Goal: Task Accomplishment & Management: Manage account settings

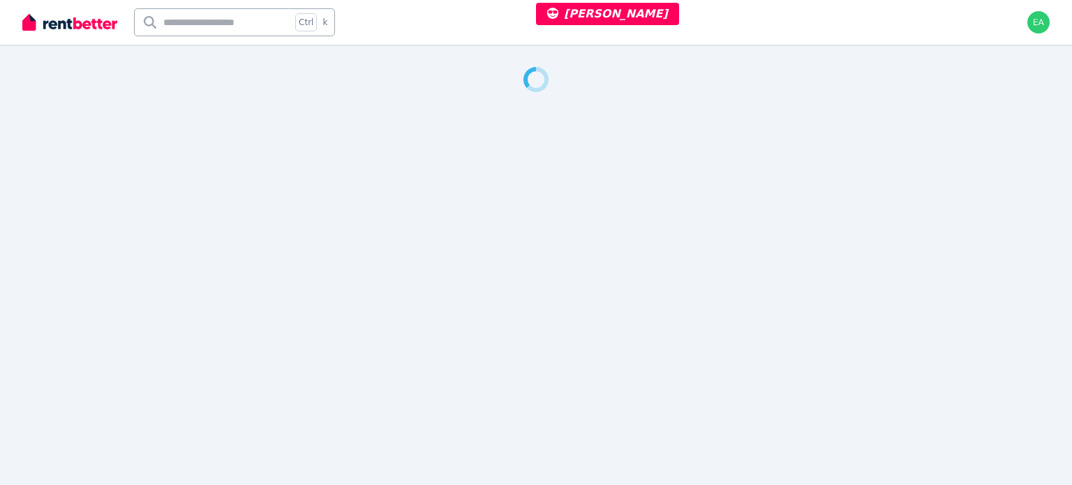
select select "***"
select select "**********"
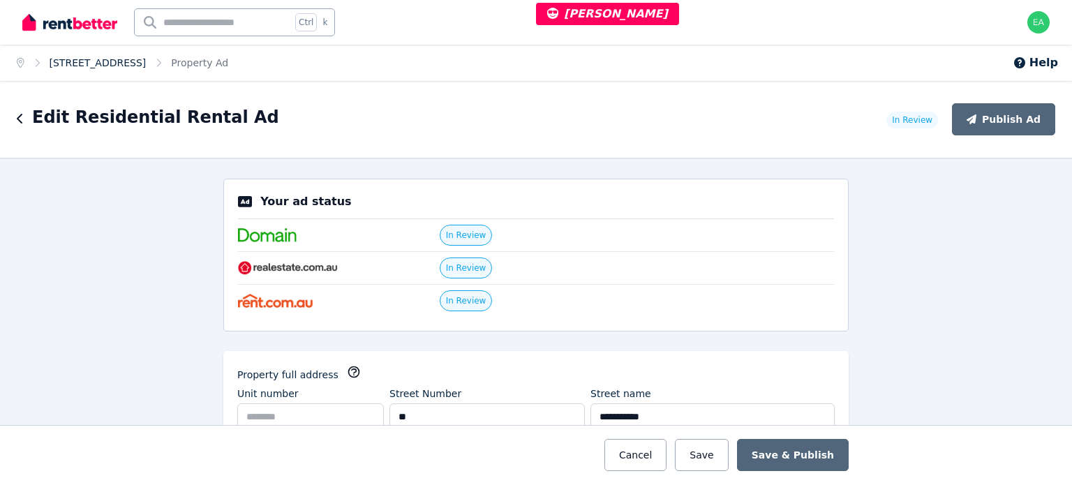
click at [115, 64] on link "20 Keswick Ave, Castle Hill" at bounding box center [98, 62] width 97 height 11
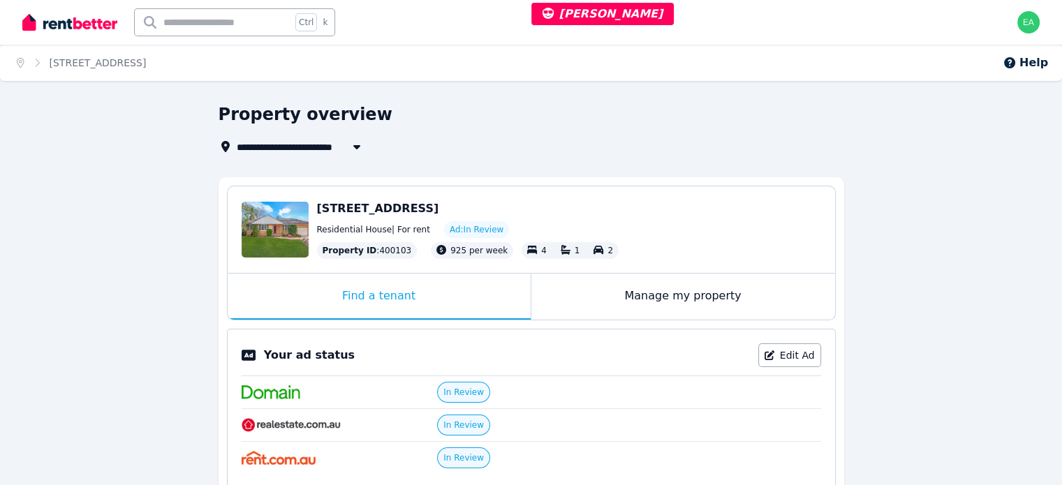
click at [579, 302] on div "Manage my property" at bounding box center [683, 297] width 304 height 46
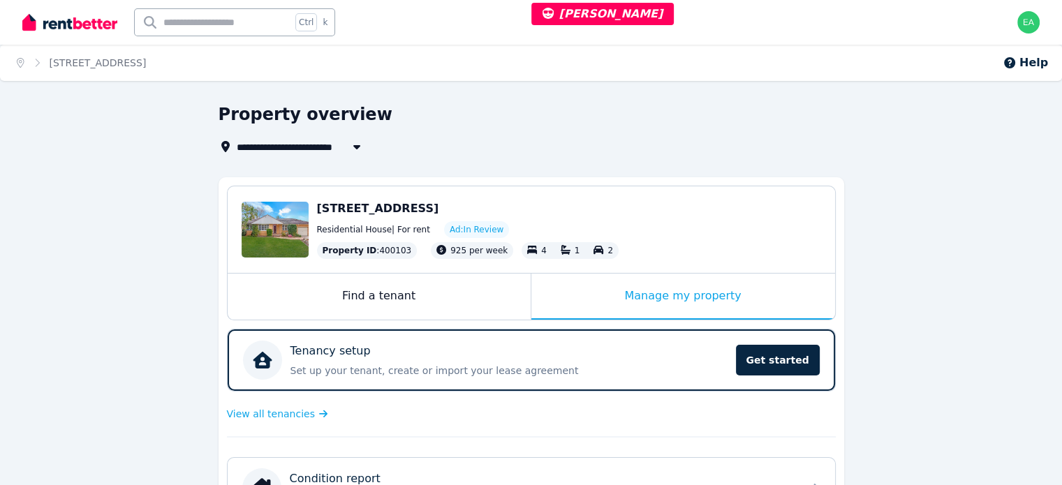
scroll to position [349, 0]
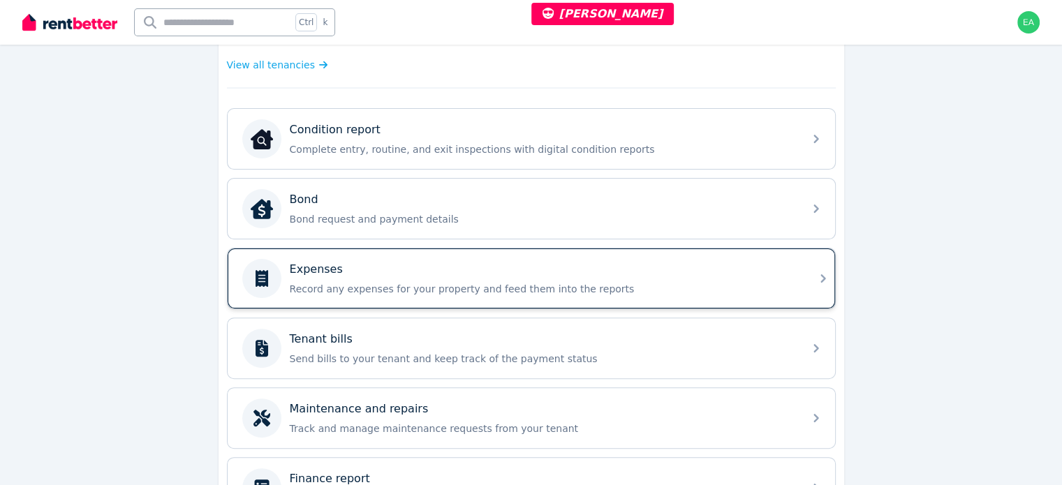
click at [662, 282] on p "Record any expenses for your property and feed them into the reports" at bounding box center [542, 289] width 505 height 14
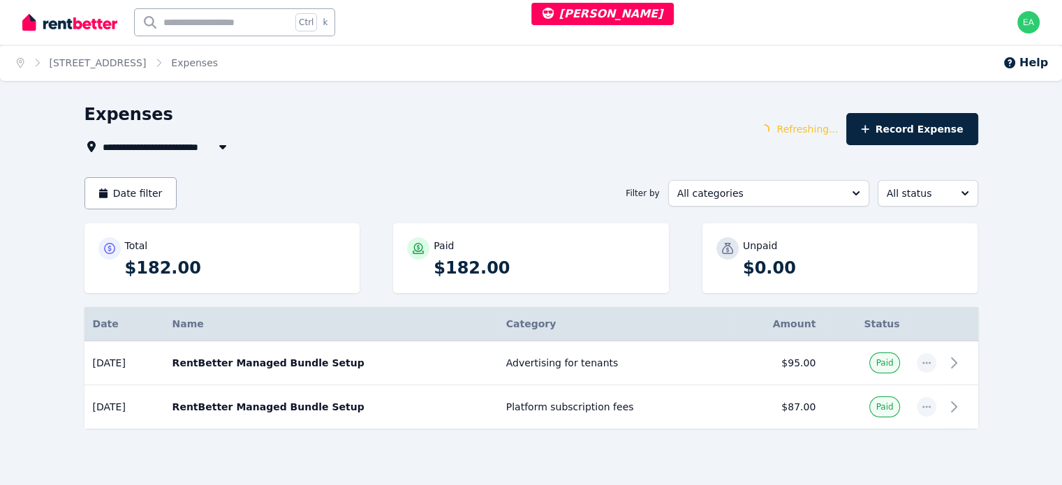
scroll to position [17, 0]
select select "***"
select select "**********"
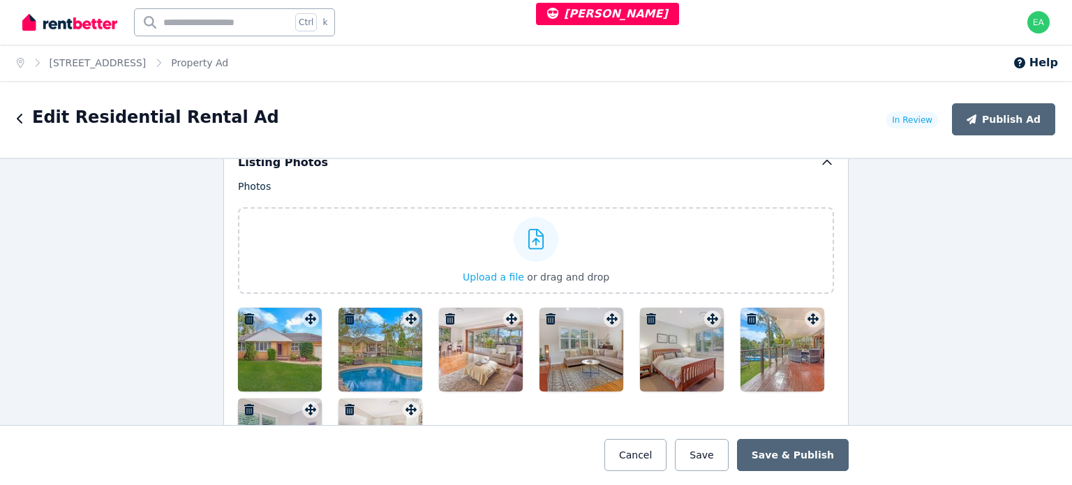
scroll to position [1885, 0]
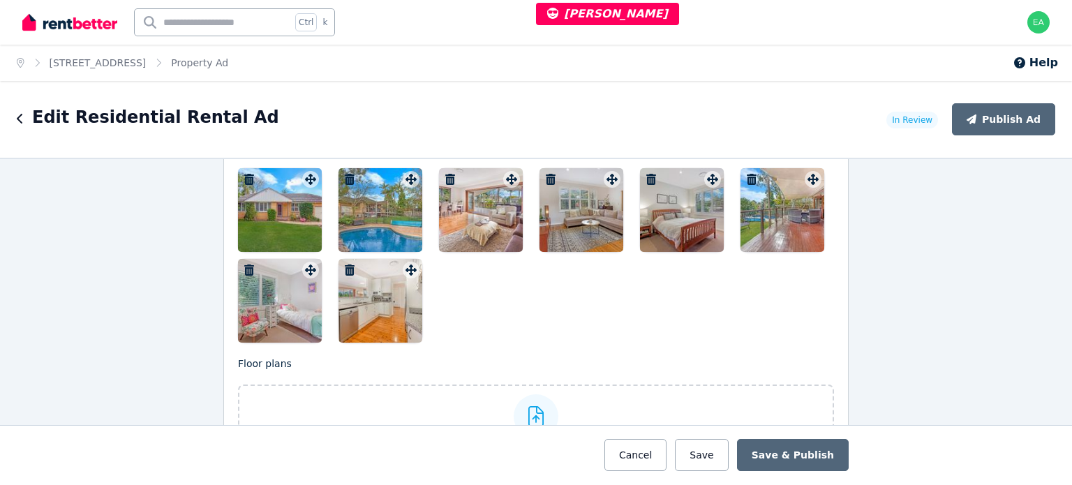
click at [262, 220] on div at bounding box center [280, 210] width 84 height 84
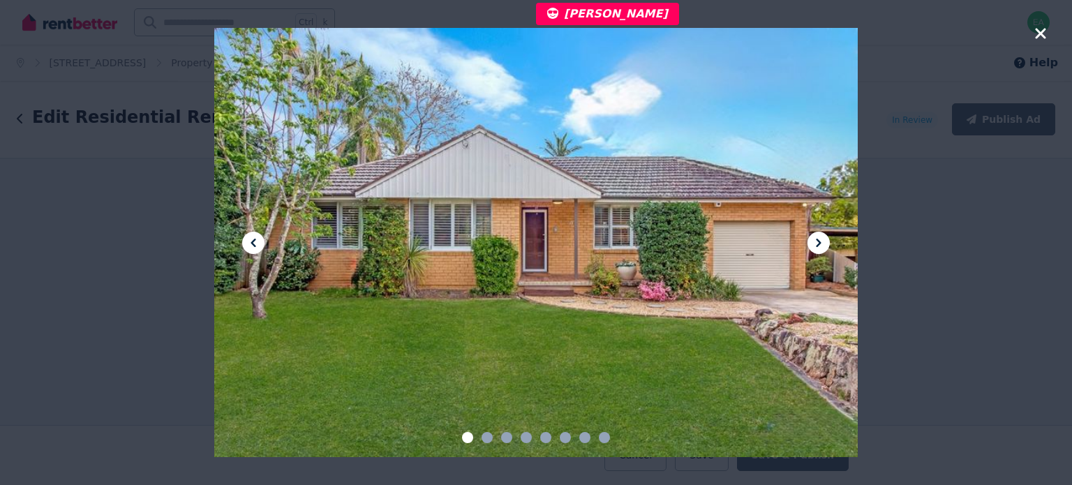
click at [817, 244] on icon at bounding box center [818, 243] width 17 height 17
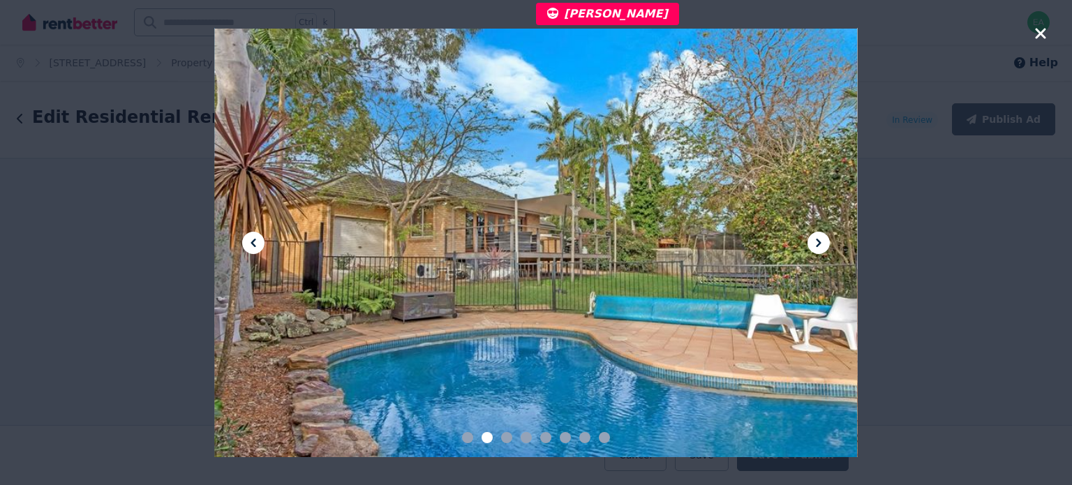
click at [817, 244] on icon at bounding box center [818, 243] width 17 height 17
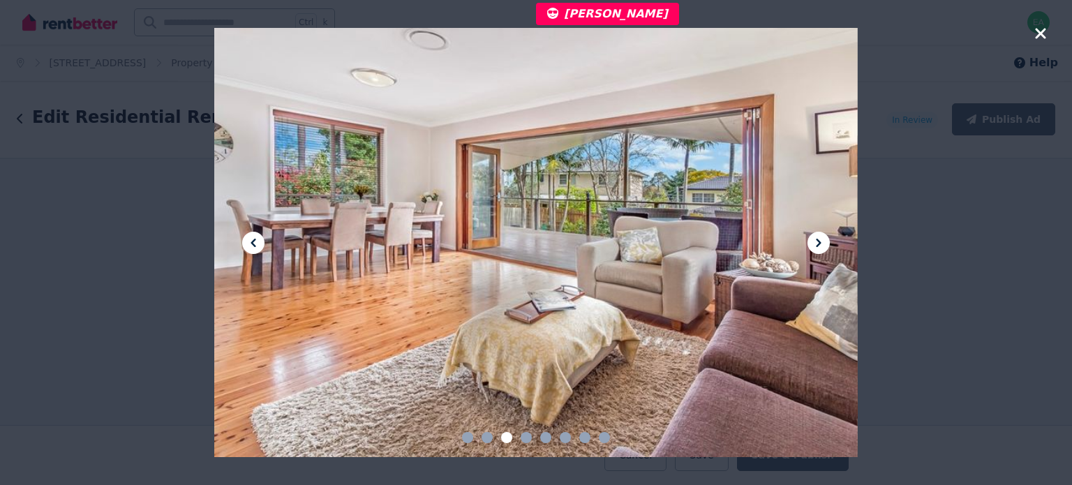
click at [817, 244] on icon at bounding box center [818, 243] width 17 height 17
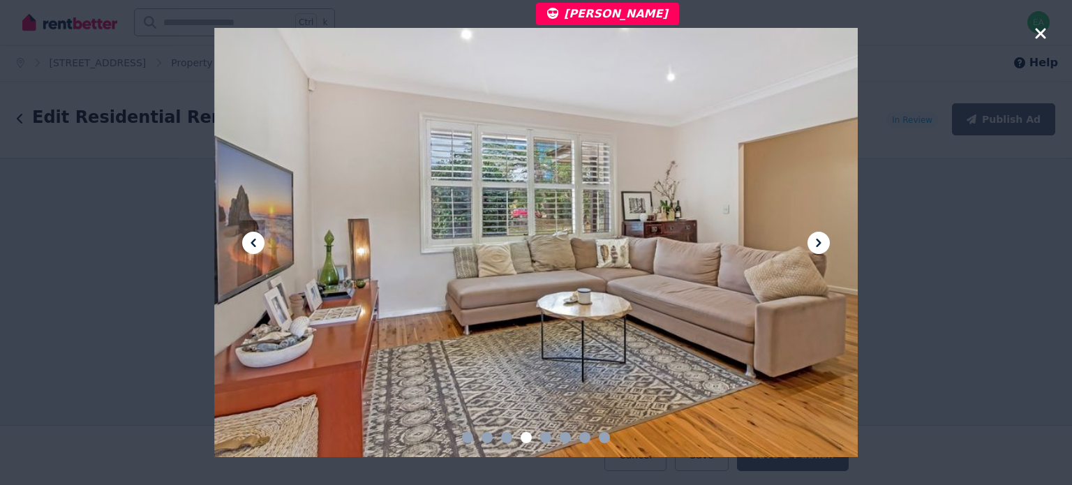
click at [817, 244] on icon at bounding box center [818, 243] width 17 height 17
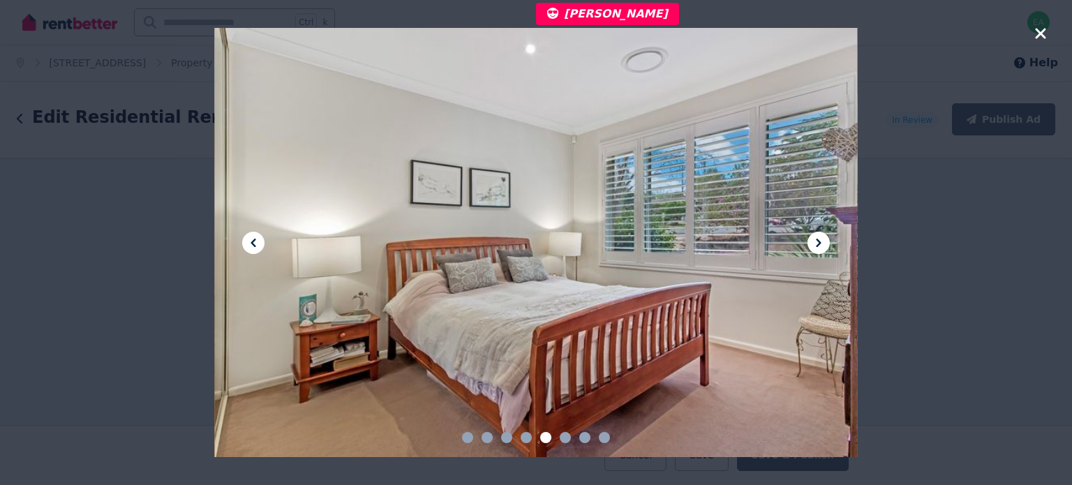
click at [817, 244] on icon at bounding box center [818, 243] width 17 height 17
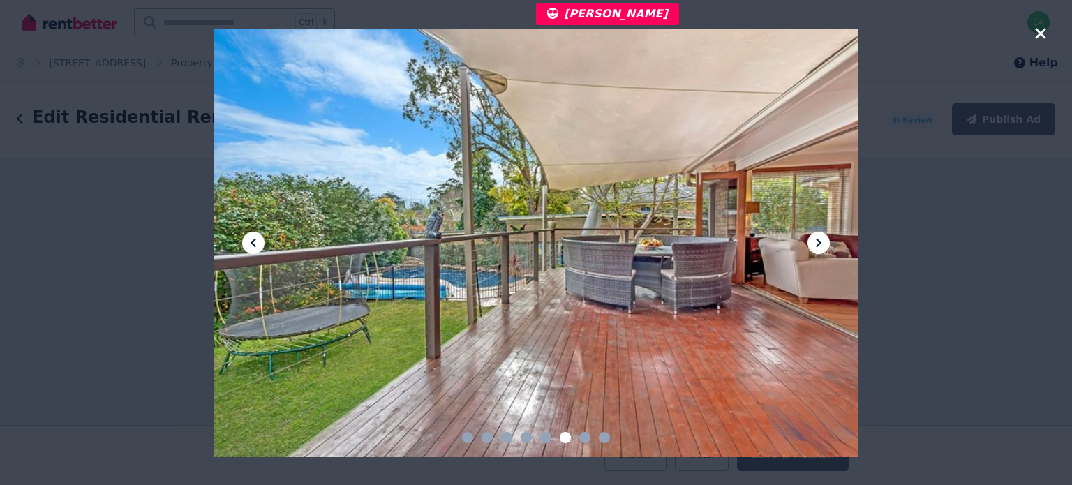
click at [817, 244] on icon at bounding box center [818, 243] width 17 height 17
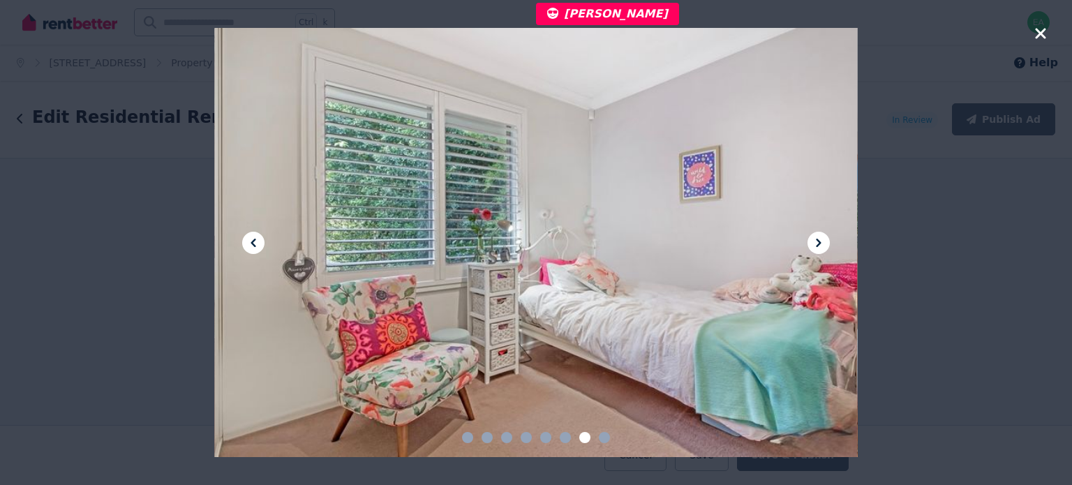
click at [817, 244] on icon at bounding box center [818, 243] width 17 height 17
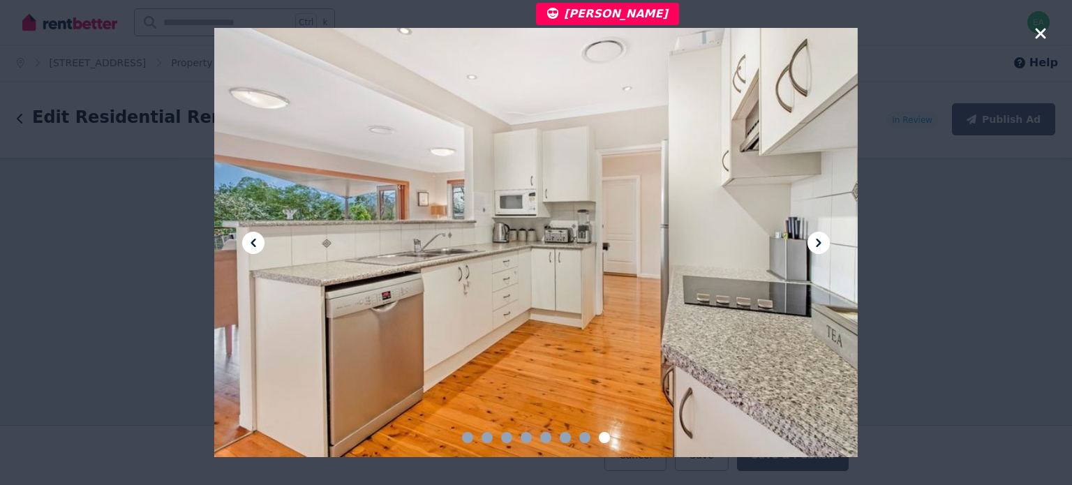
click at [1039, 31] on icon "button" at bounding box center [1040, 33] width 10 height 10
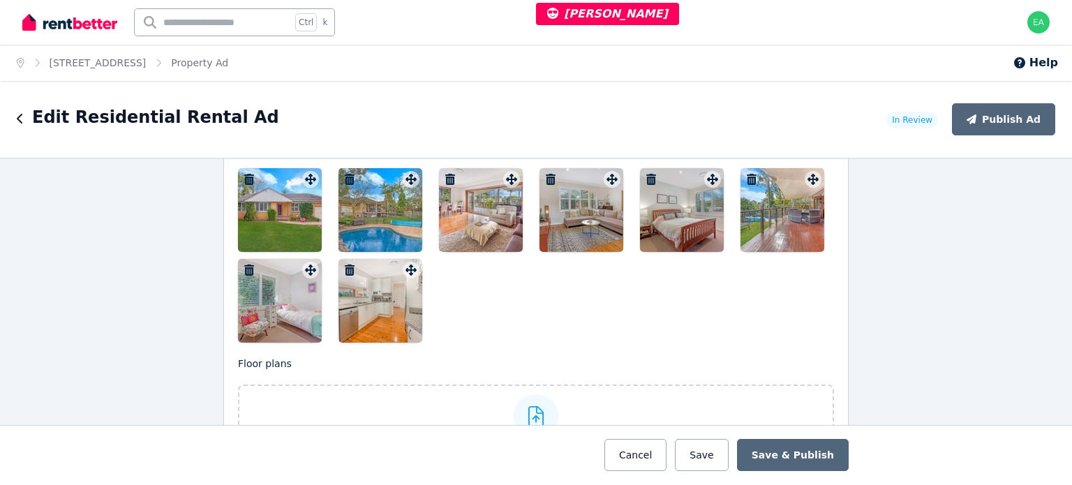
scroll to position [2094, 0]
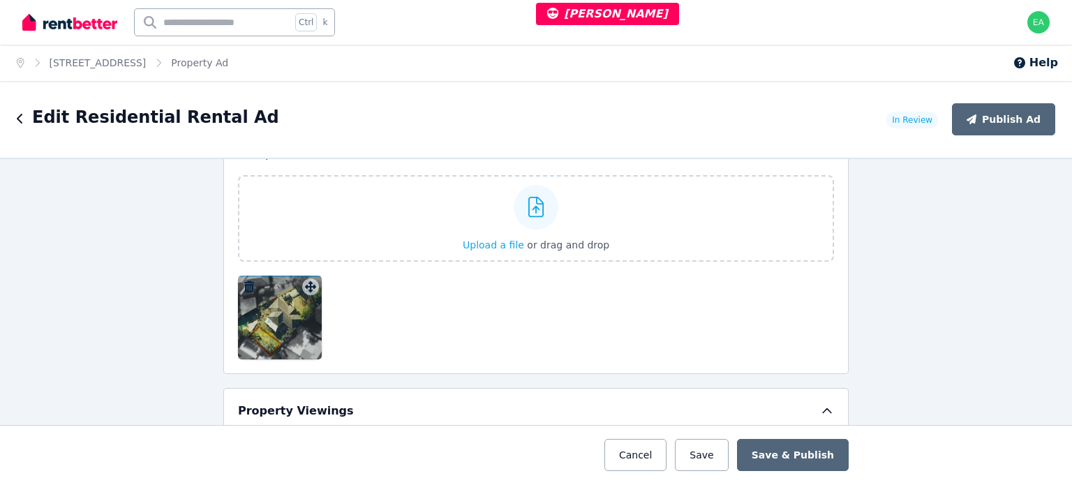
click at [258, 320] on div at bounding box center [280, 318] width 84 height 84
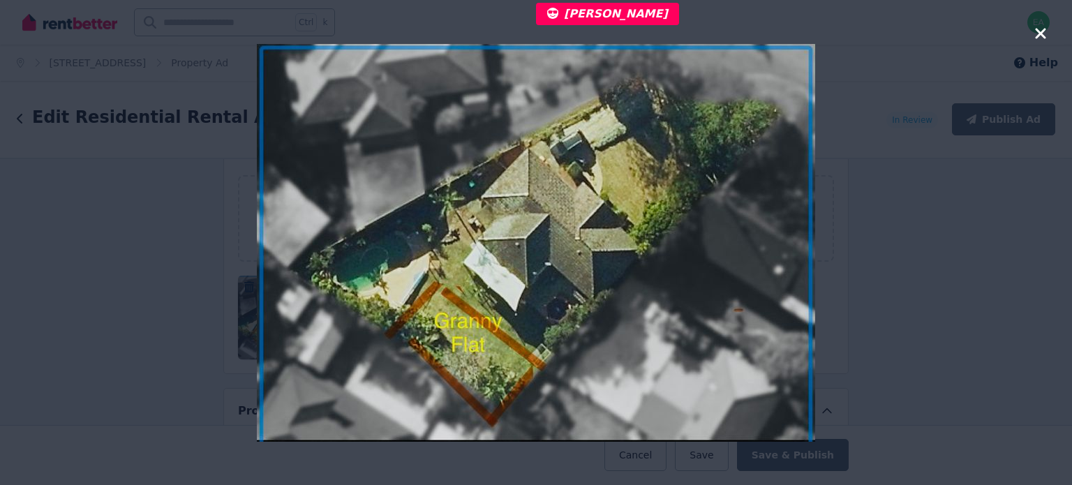
click at [1041, 30] on icon "button" at bounding box center [1040, 33] width 13 height 17
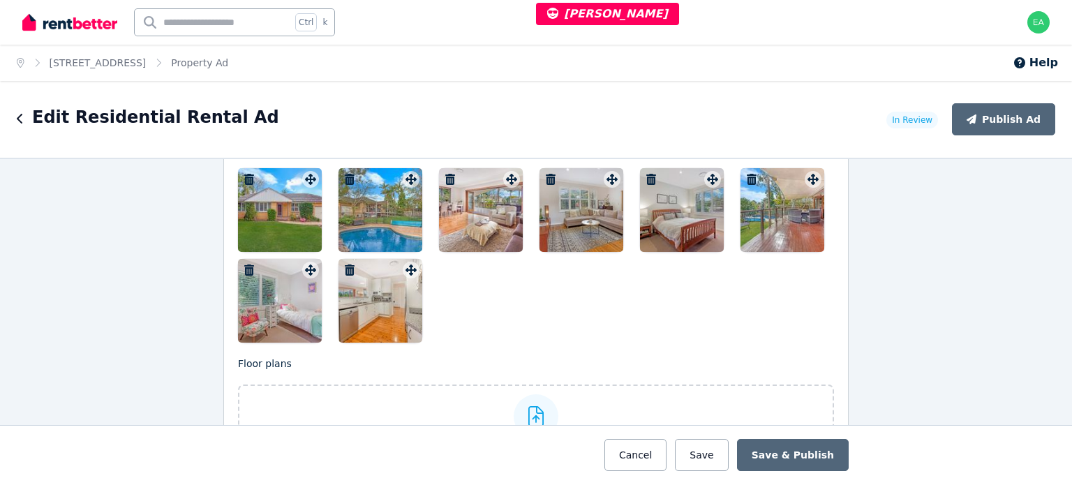
scroll to position [1536, 0]
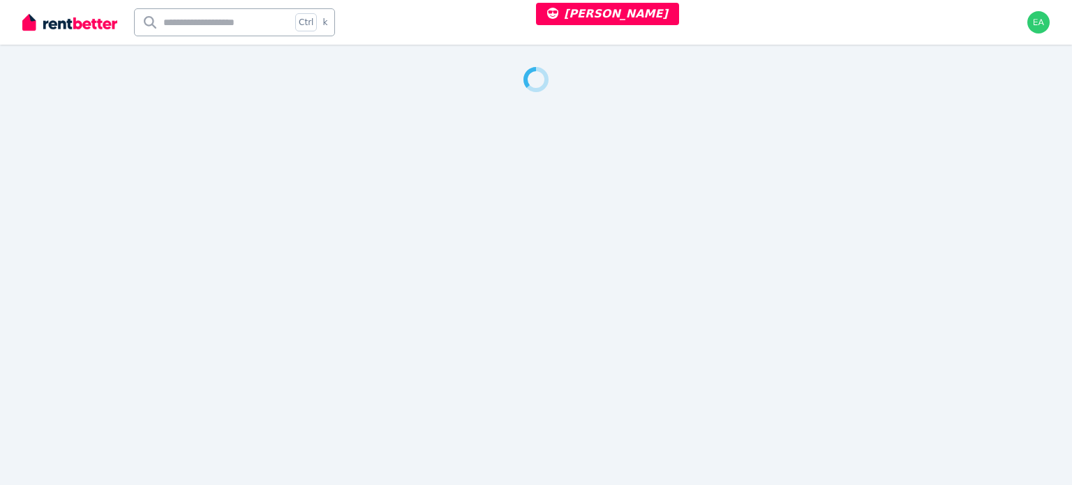
select select "***"
select select "**********"
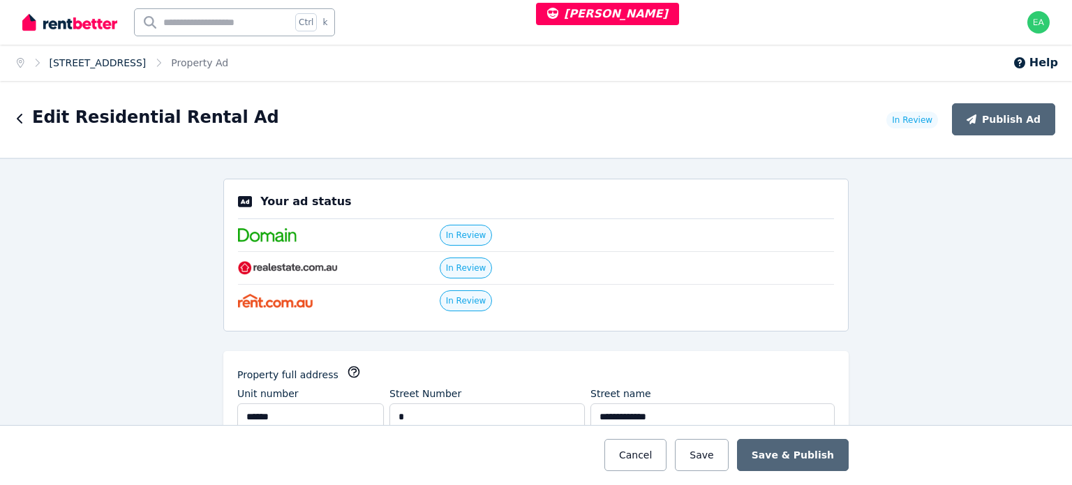
click at [140, 64] on link "[STREET_ADDRESS]" at bounding box center [98, 62] width 97 height 11
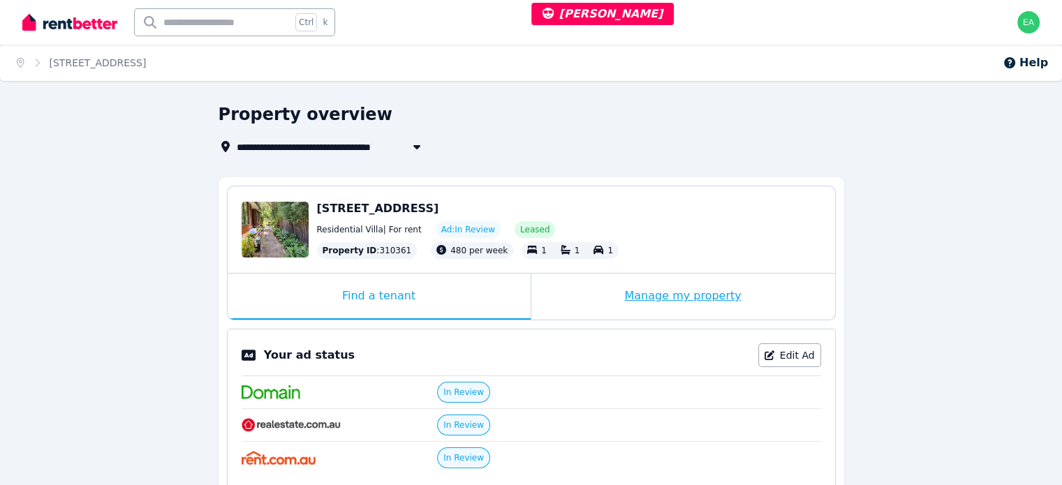
click at [593, 301] on div "Manage my property" at bounding box center [683, 297] width 304 height 46
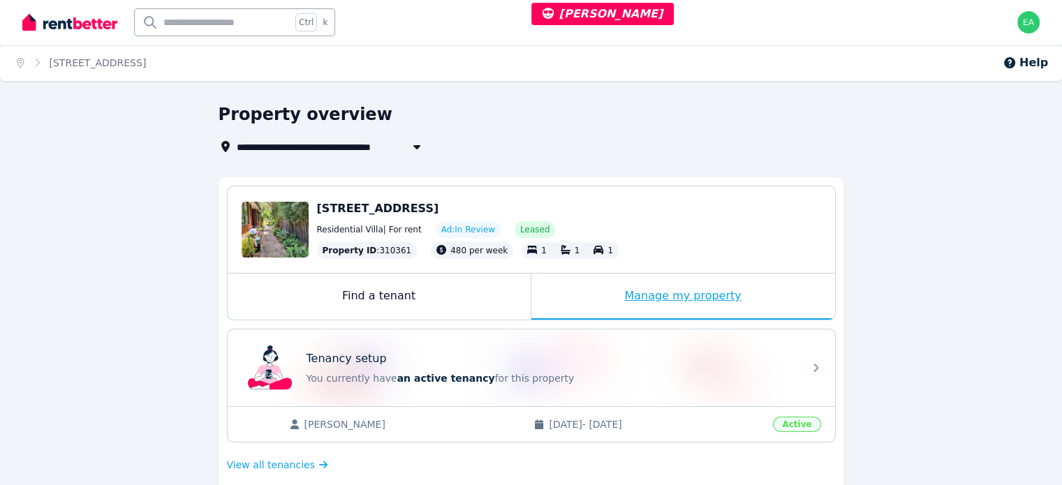
scroll to position [279, 0]
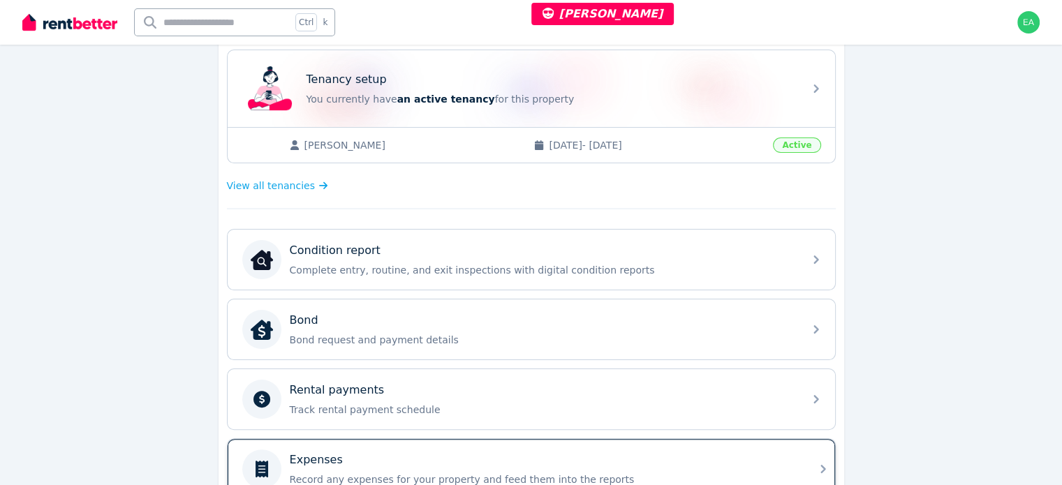
click at [644, 454] on div "Expenses" at bounding box center [542, 460] width 505 height 17
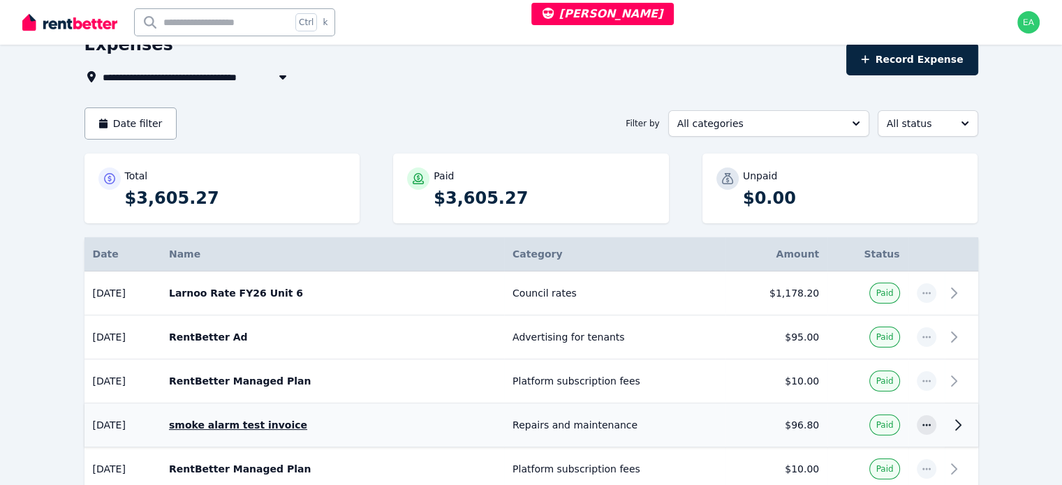
scroll to position [140, 0]
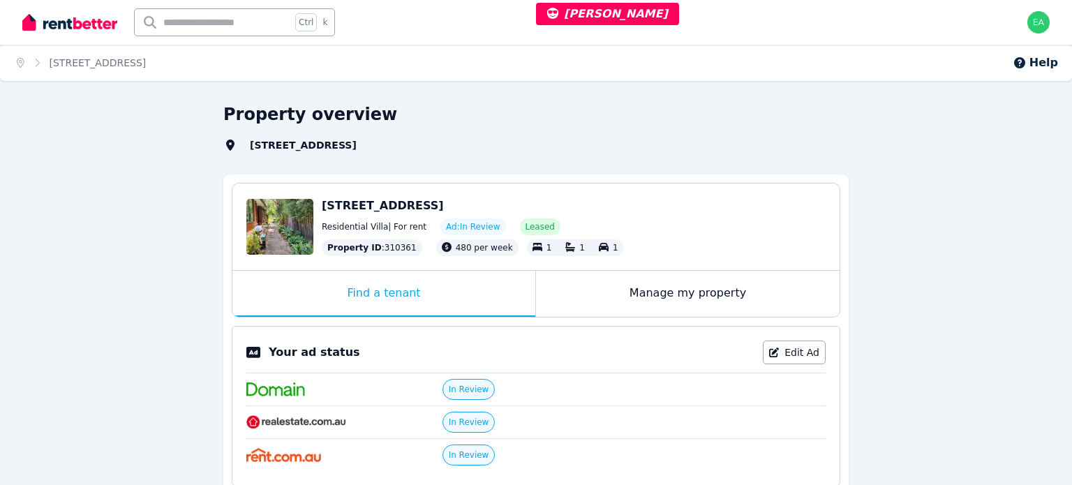
select select "***"
select select "**********"
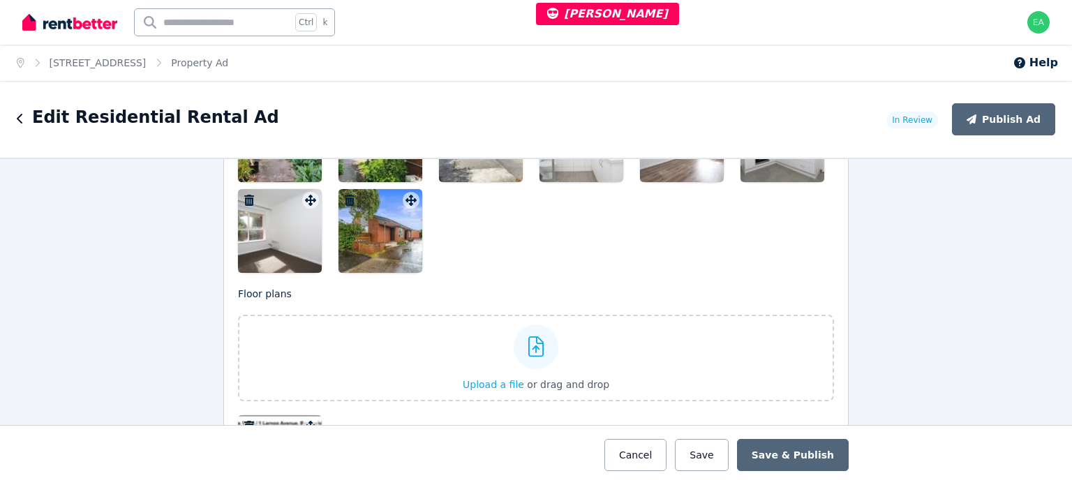
scroll to position [1815, 0]
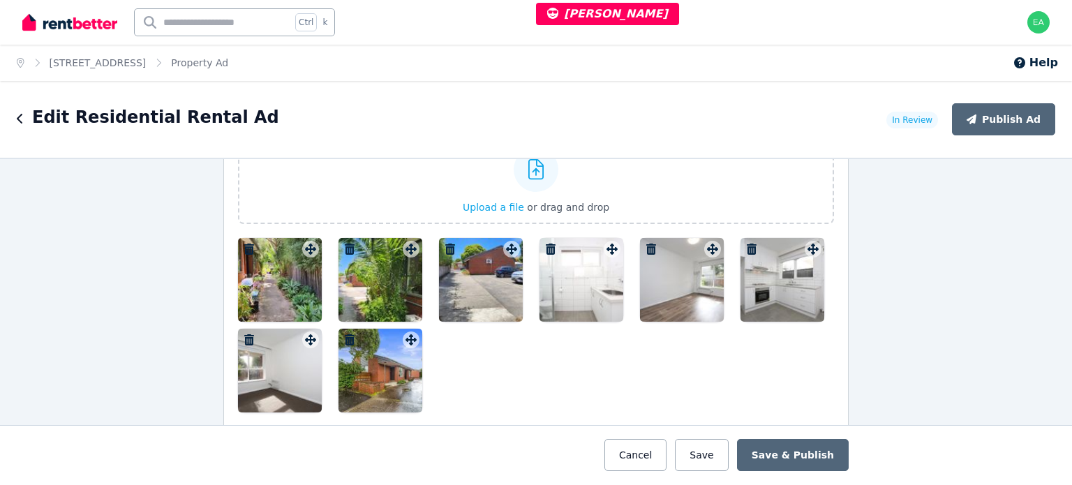
click at [265, 297] on div at bounding box center [280, 280] width 84 height 84
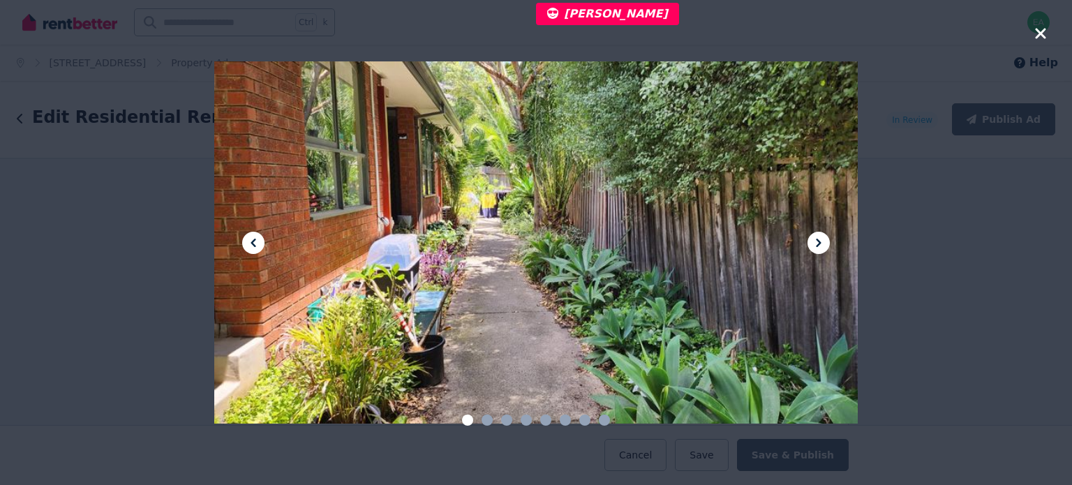
click at [815, 239] on icon at bounding box center [818, 243] width 17 height 17
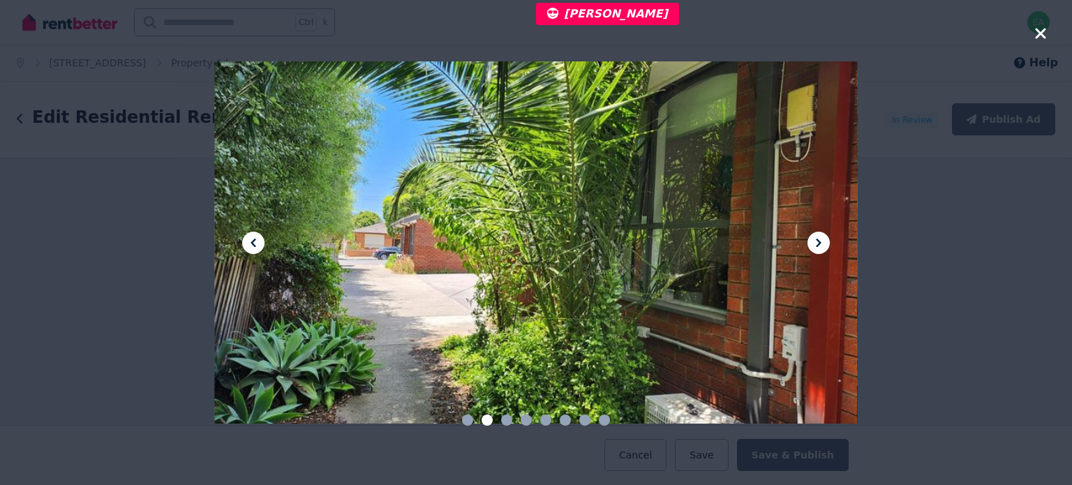
click at [815, 238] on icon at bounding box center [818, 243] width 17 height 17
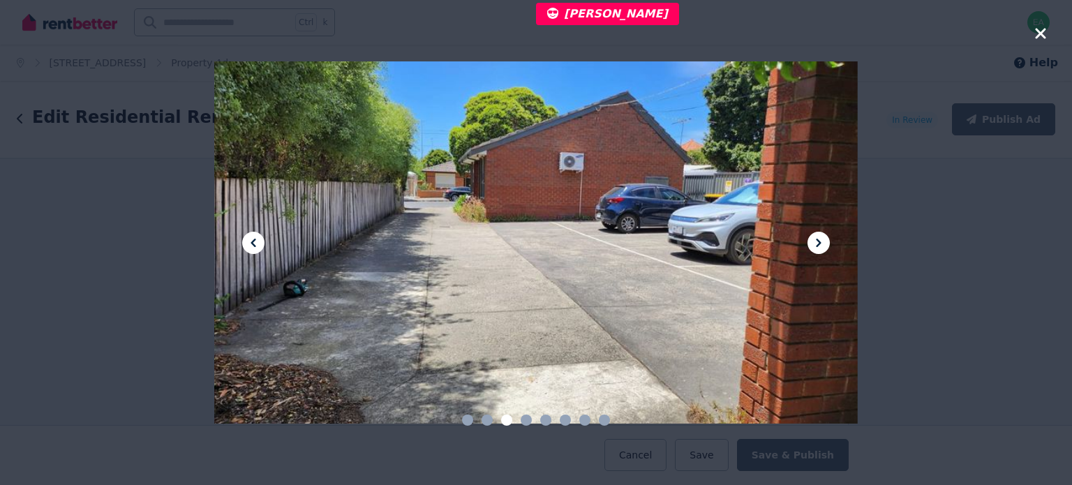
click at [815, 238] on icon at bounding box center [818, 243] width 17 height 17
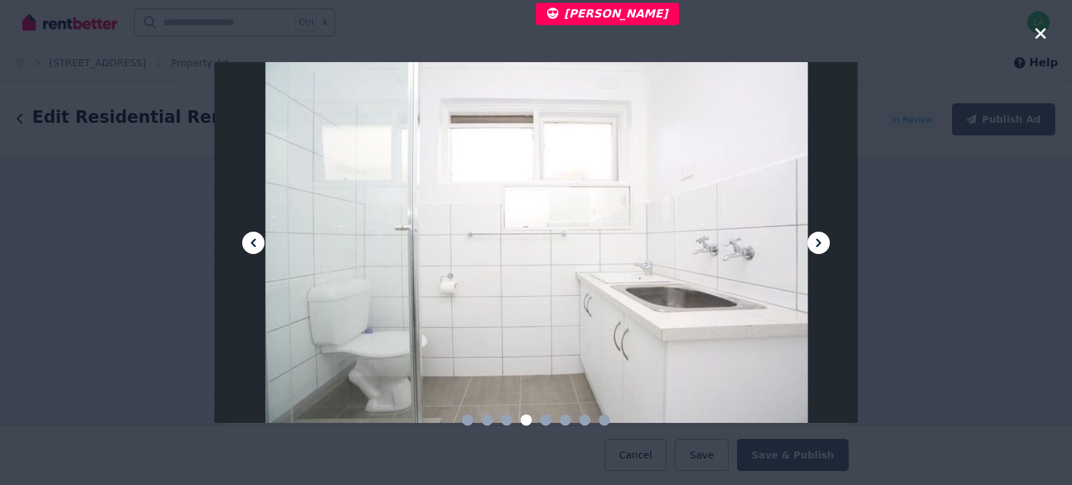
click at [815, 238] on icon at bounding box center [818, 243] width 17 height 17
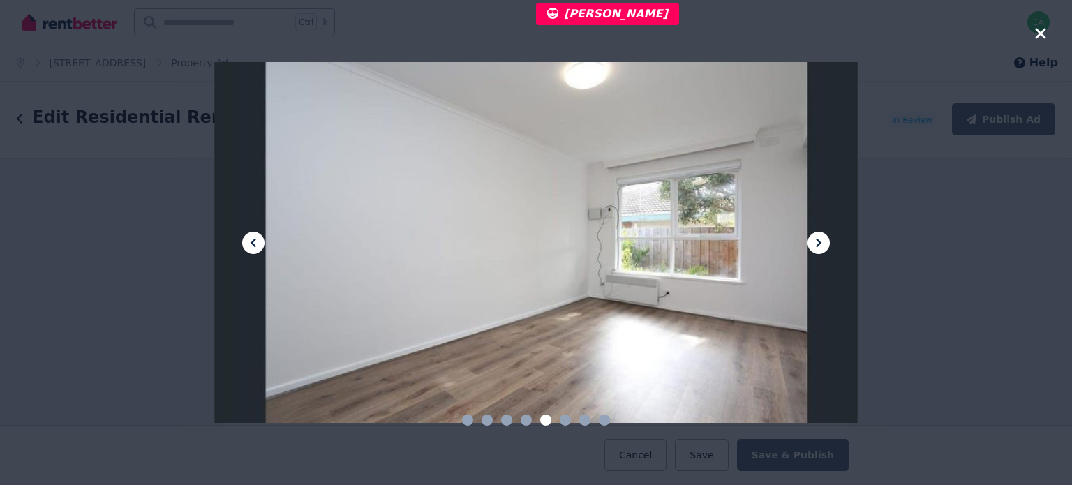
click at [815, 238] on icon at bounding box center [818, 243] width 17 height 17
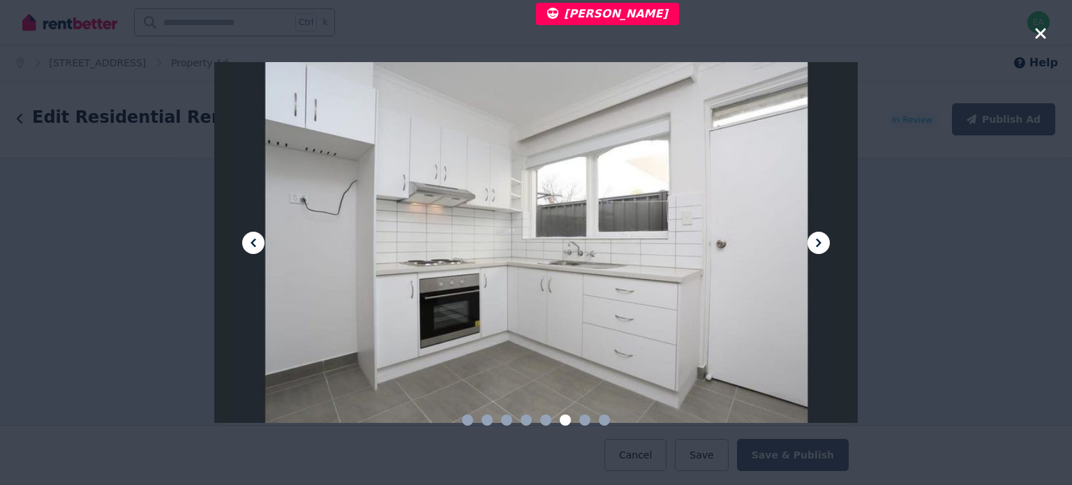
click at [815, 238] on icon at bounding box center [818, 243] width 17 height 17
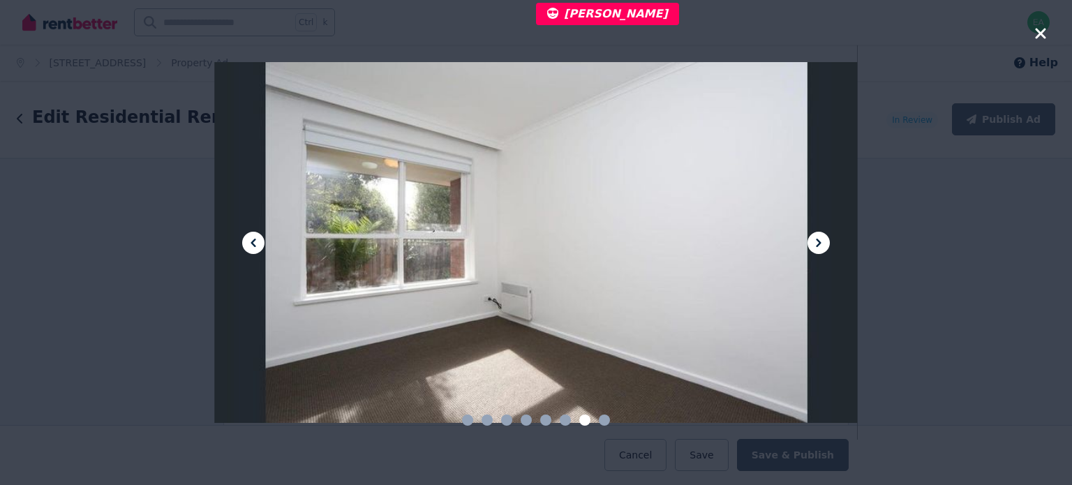
click at [815, 238] on icon at bounding box center [818, 243] width 17 height 17
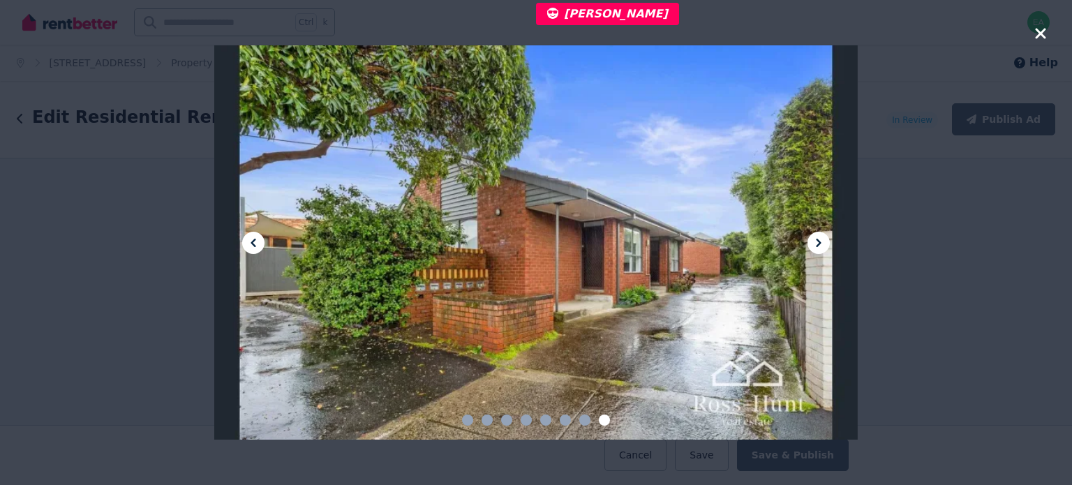
click at [1037, 36] on icon "button" at bounding box center [1040, 33] width 10 height 10
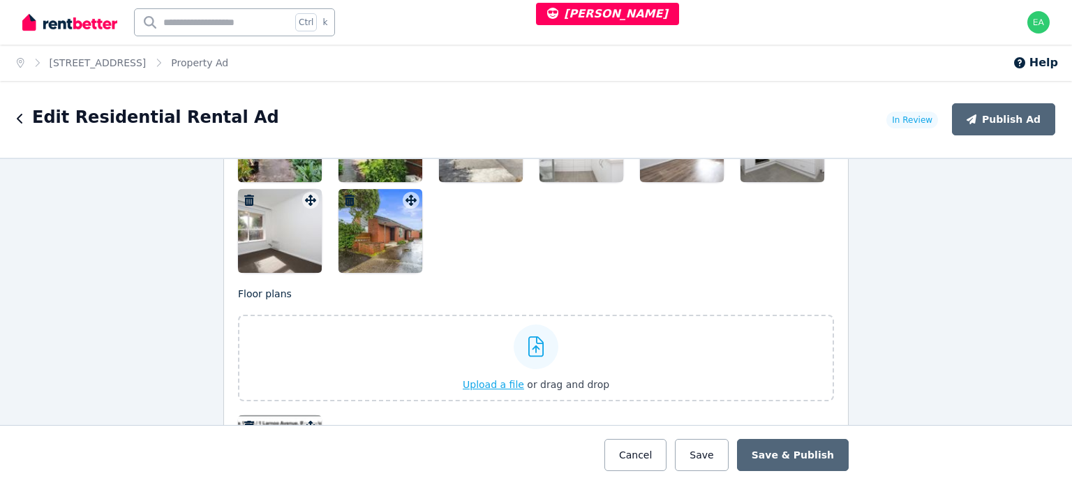
scroll to position [2094, 0]
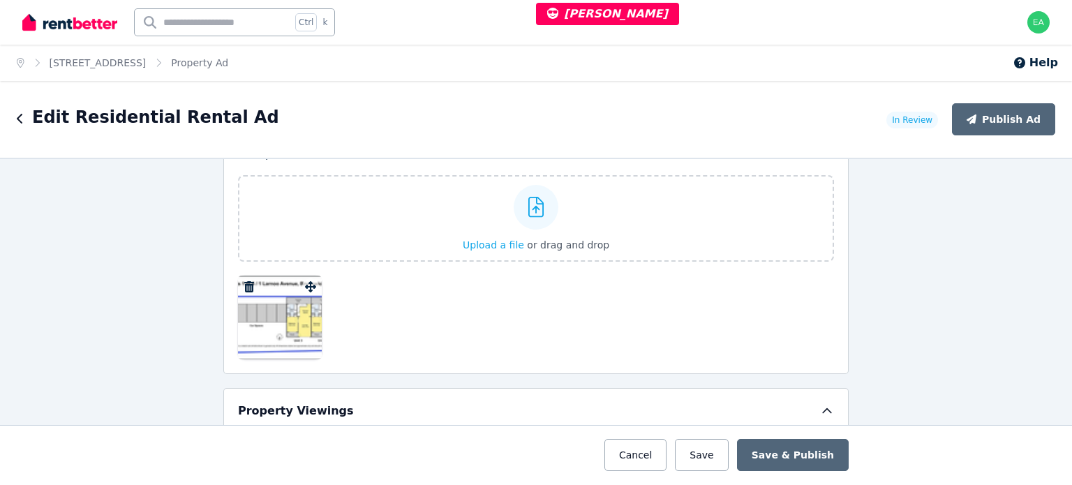
click at [280, 316] on div at bounding box center [280, 318] width 84 height 84
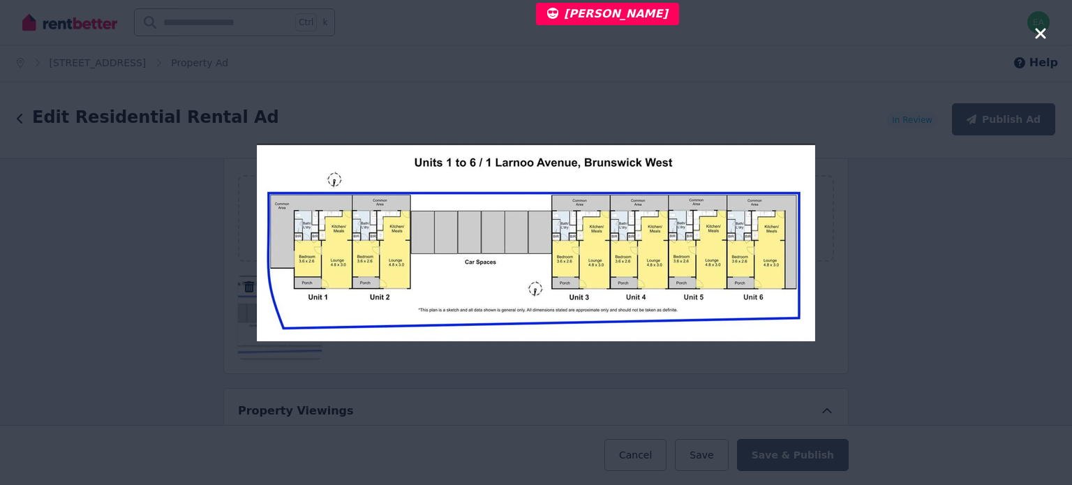
click at [1041, 34] on icon "button" at bounding box center [1040, 33] width 10 height 10
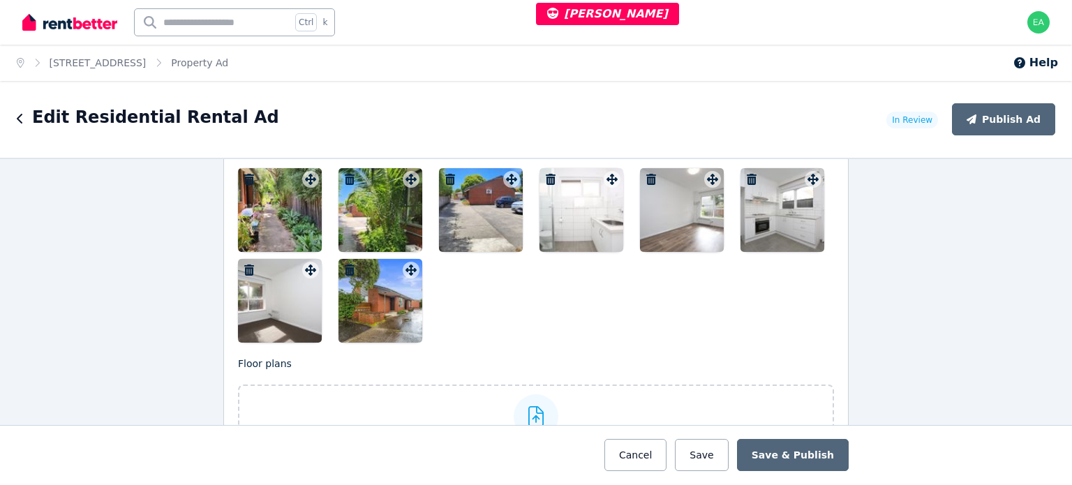
scroll to position [1745, 0]
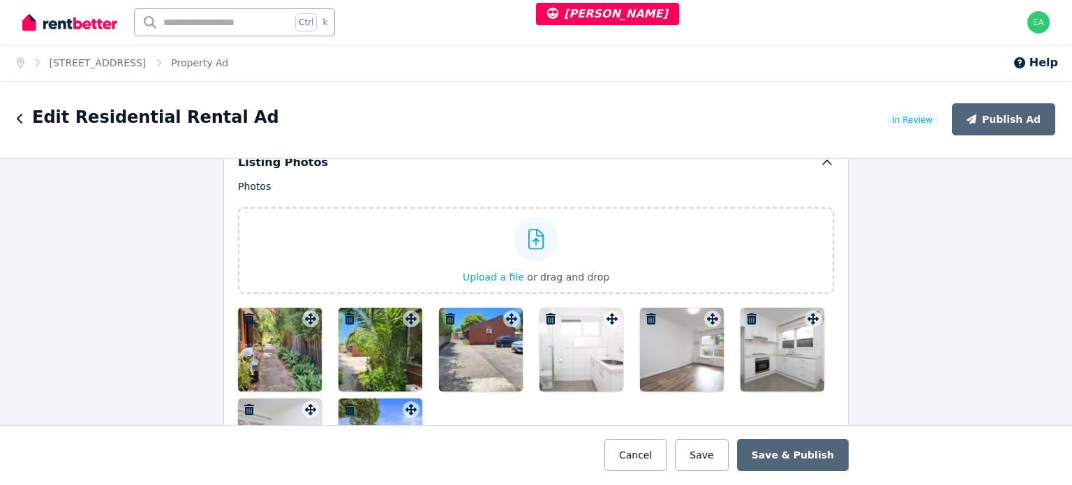
click at [297, 332] on div at bounding box center [280, 350] width 84 height 84
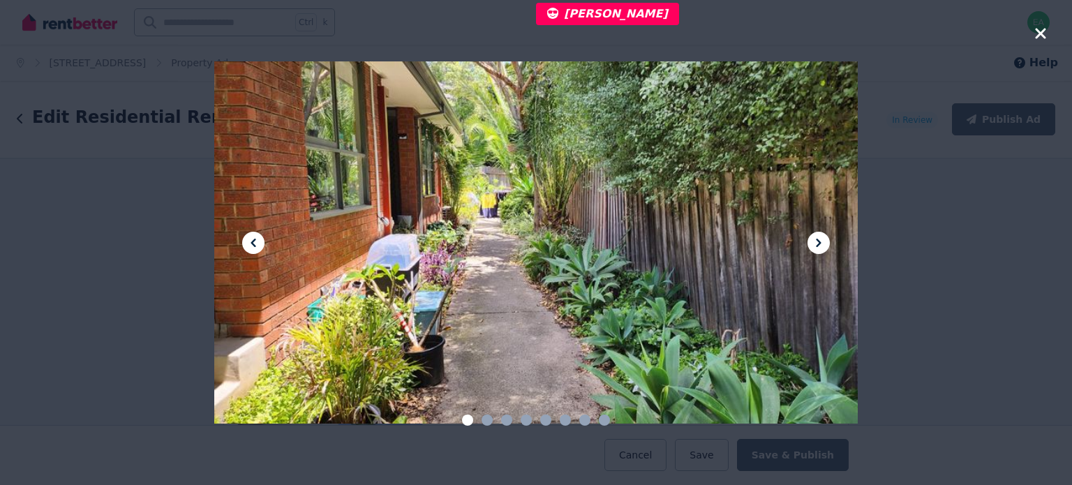
click at [826, 244] on icon at bounding box center [818, 243] width 17 height 17
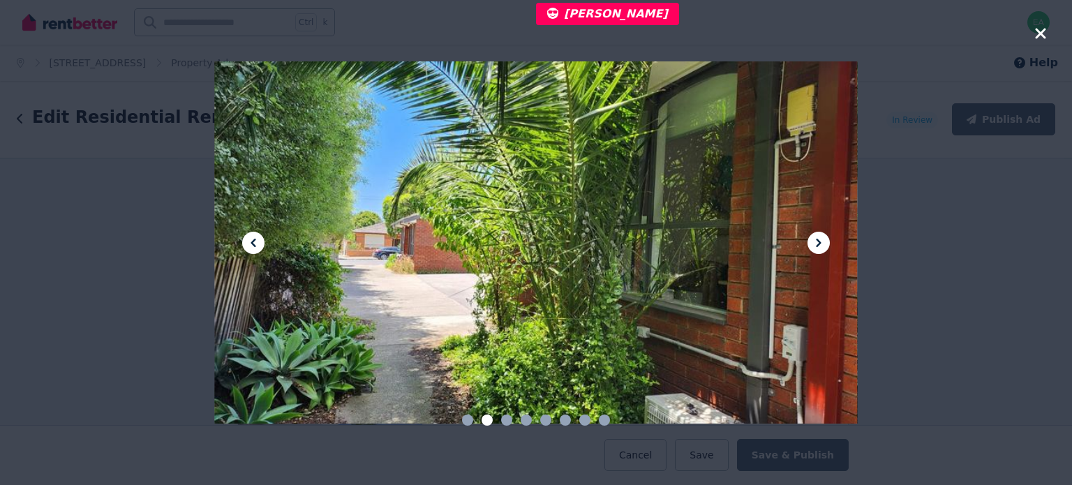
click at [826, 244] on icon at bounding box center [818, 243] width 17 height 17
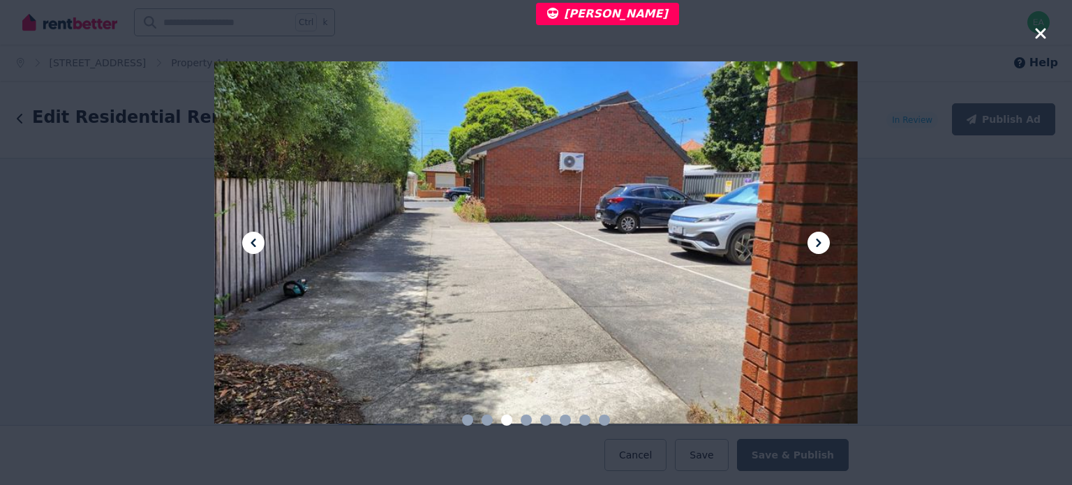
click at [826, 244] on icon at bounding box center [818, 243] width 17 height 17
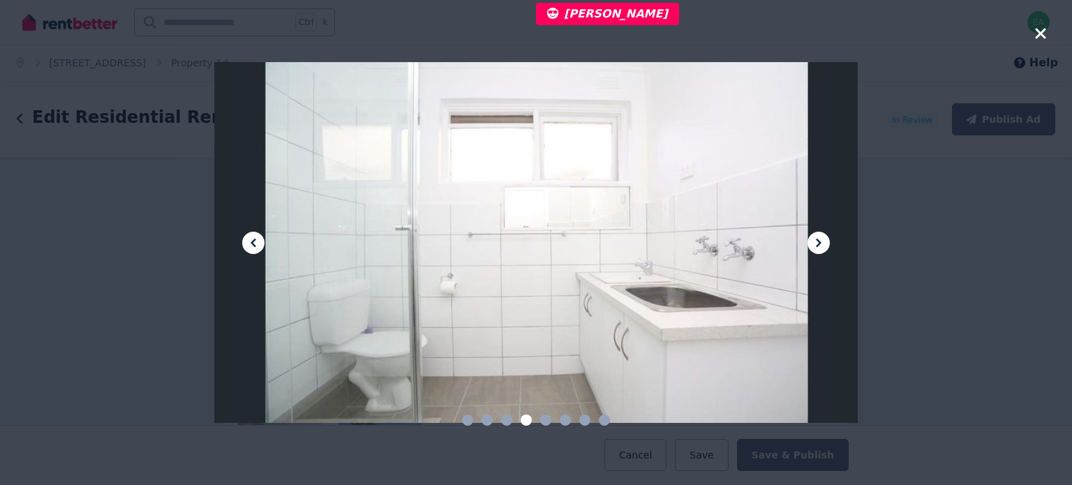
click at [826, 244] on icon at bounding box center [818, 243] width 17 height 17
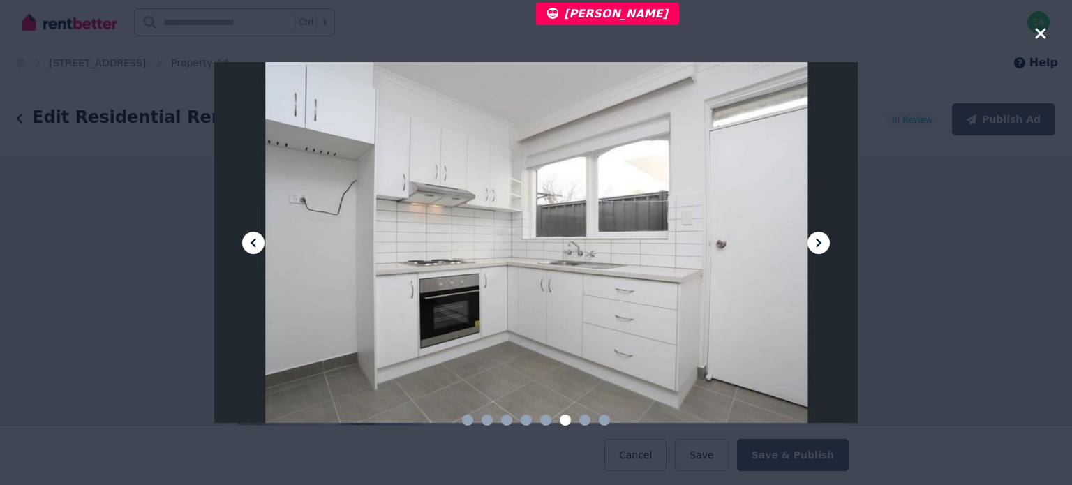
click at [826, 244] on icon at bounding box center [818, 243] width 17 height 17
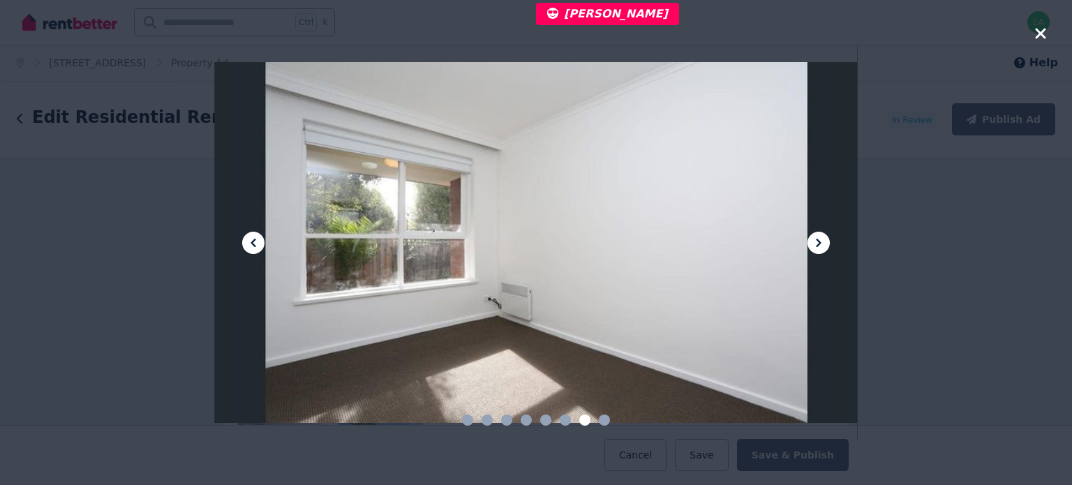
click at [826, 244] on icon at bounding box center [818, 243] width 17 height 17
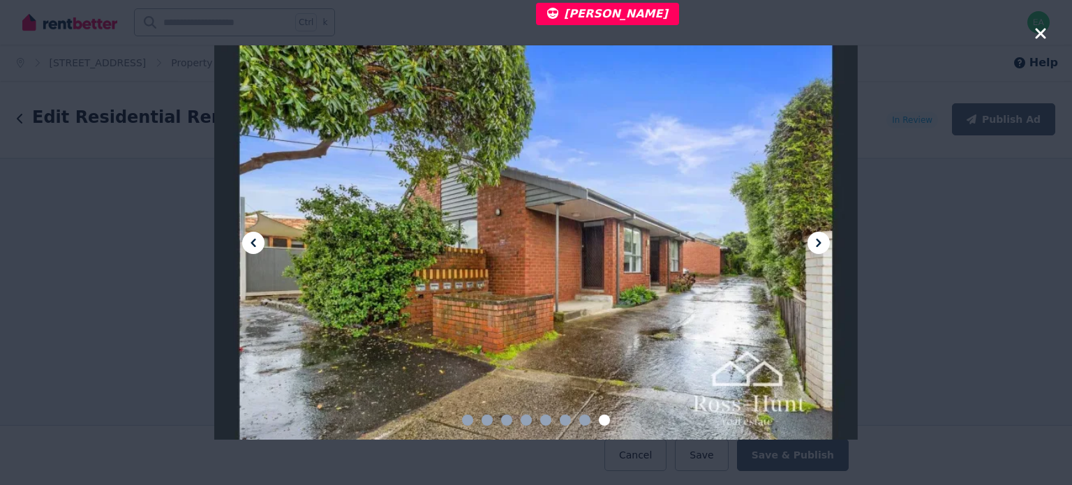
click at [1041, 35] on icon "button" at bounding box center [1040, 33] width 10 height 10
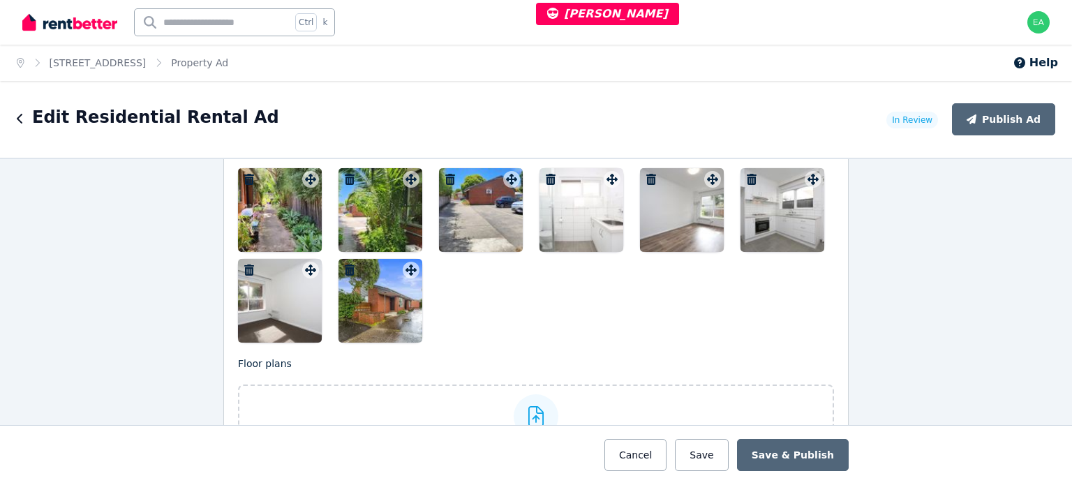
scroll to position [1815, 0]
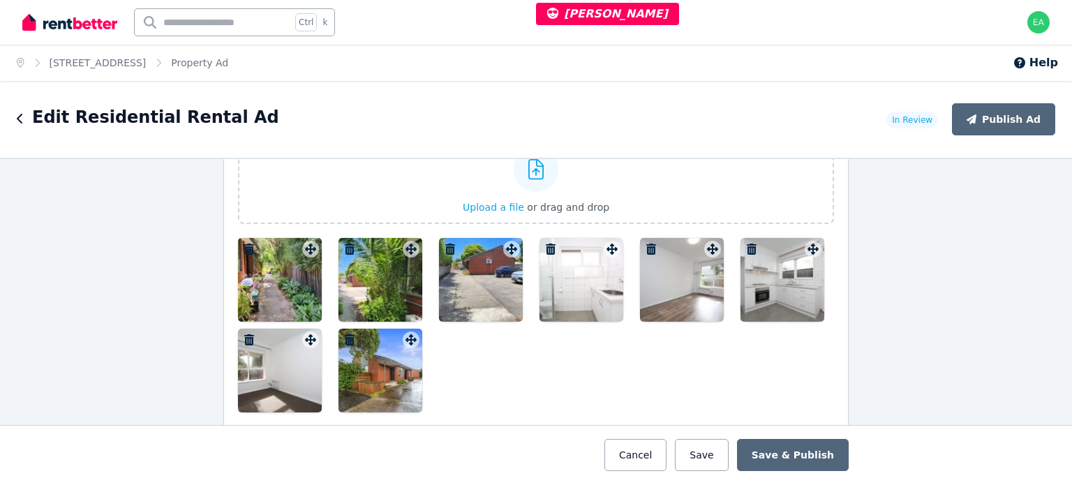
click at [273, 290] on div at bounding box center [280, 280] width 84 height 84
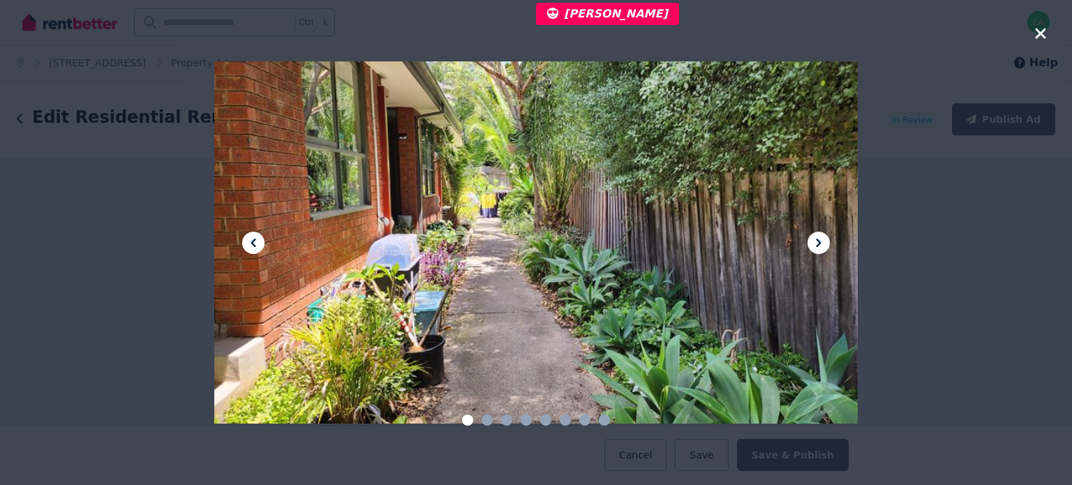
click at [816, 246] on icon at bounding box center [818, 243] width 17 height 17
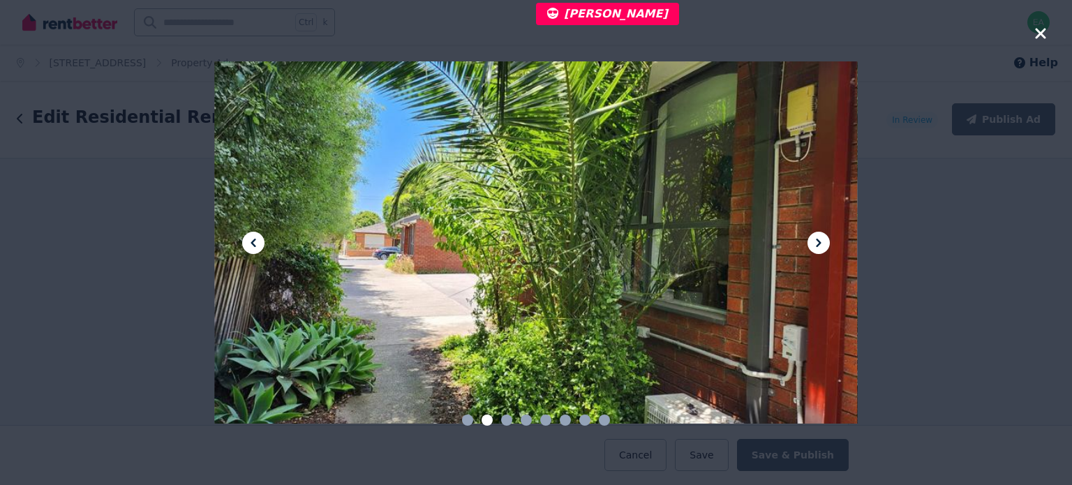
click at [816, 246] on icon at bounding box center [818, 243] width 17 height 17
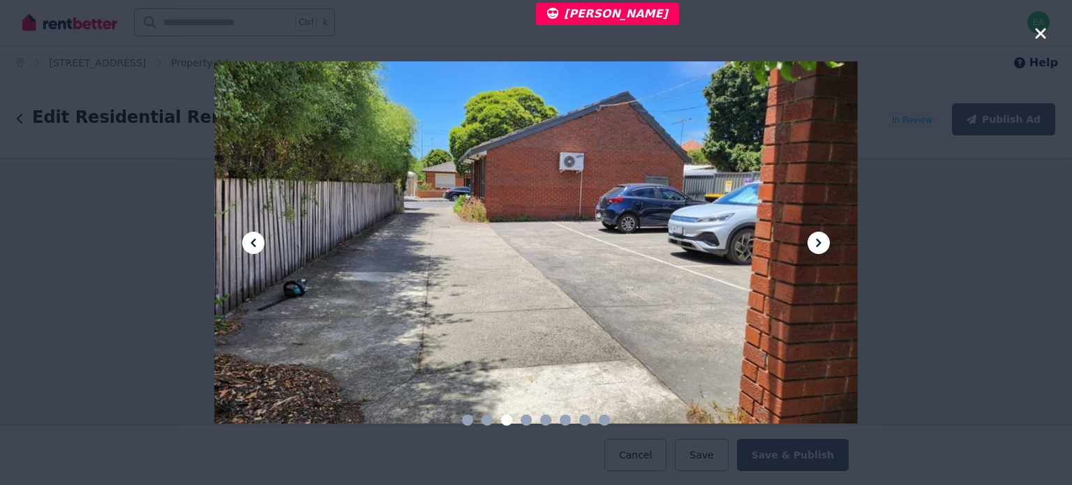
click at [816, 246] on icon at bounding box center [818, 243] width 17 height 17
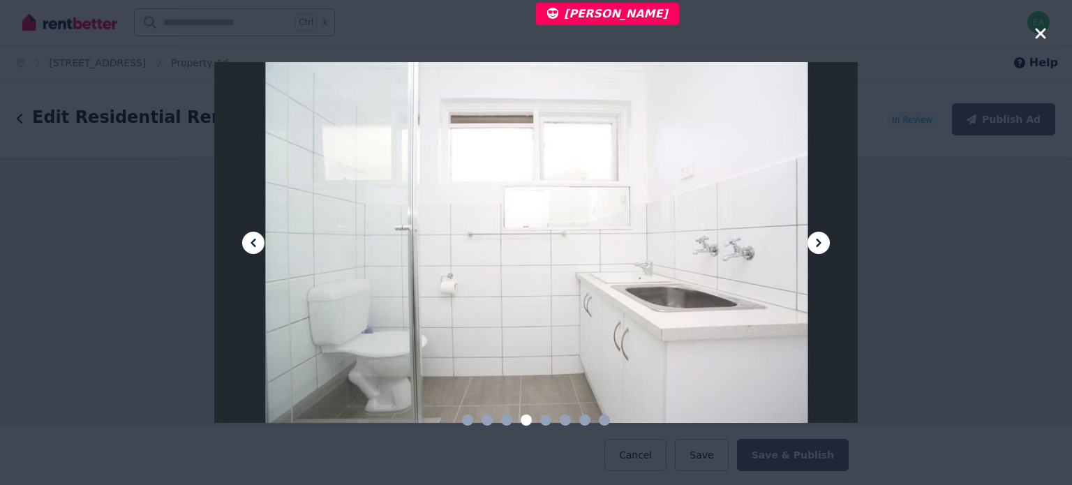
click at [816, 246] on icon at bounding box center [818, 243] width 17 height 17
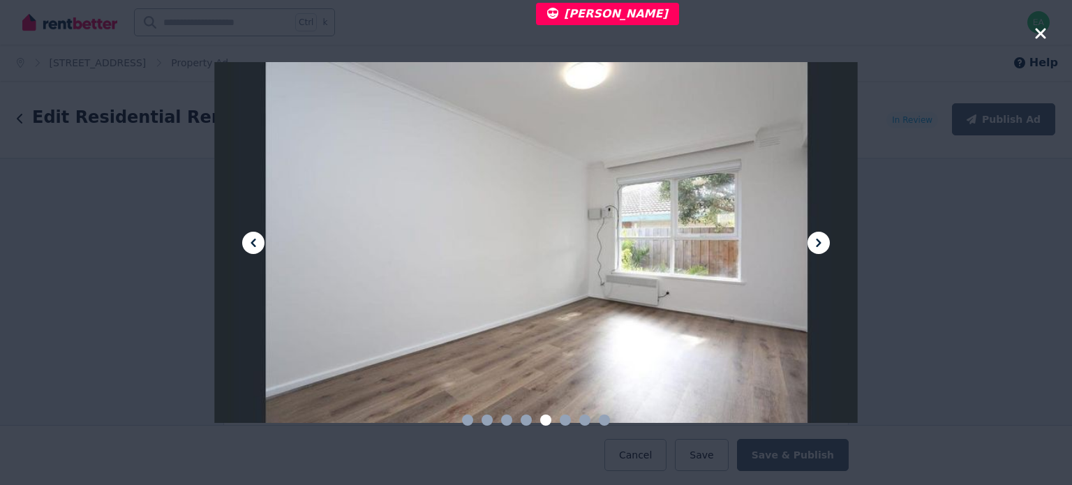
click at [816, 246] on icon at bounding box center [818, 243] width 5 height 8
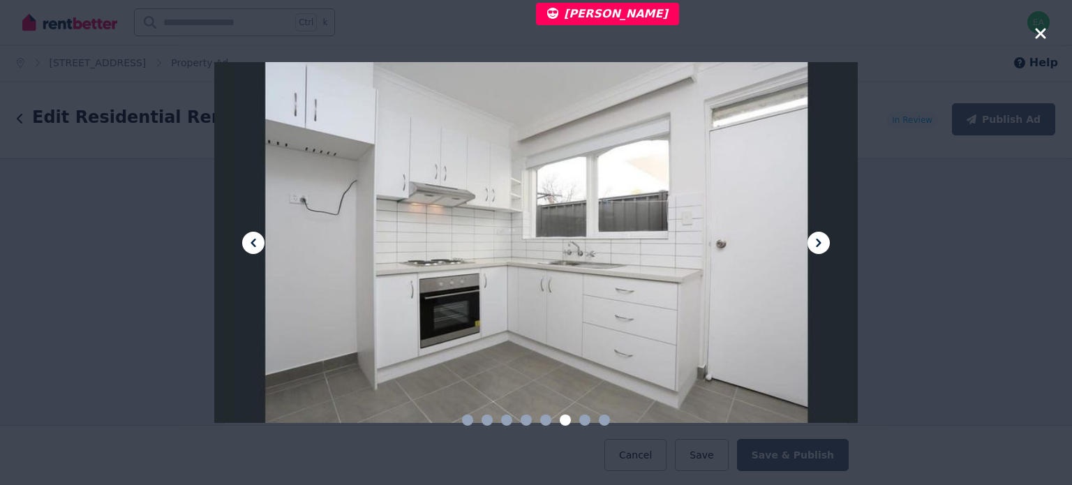
click at [816, 246] on icon at bounding box center [818, 243] width 5 height 8
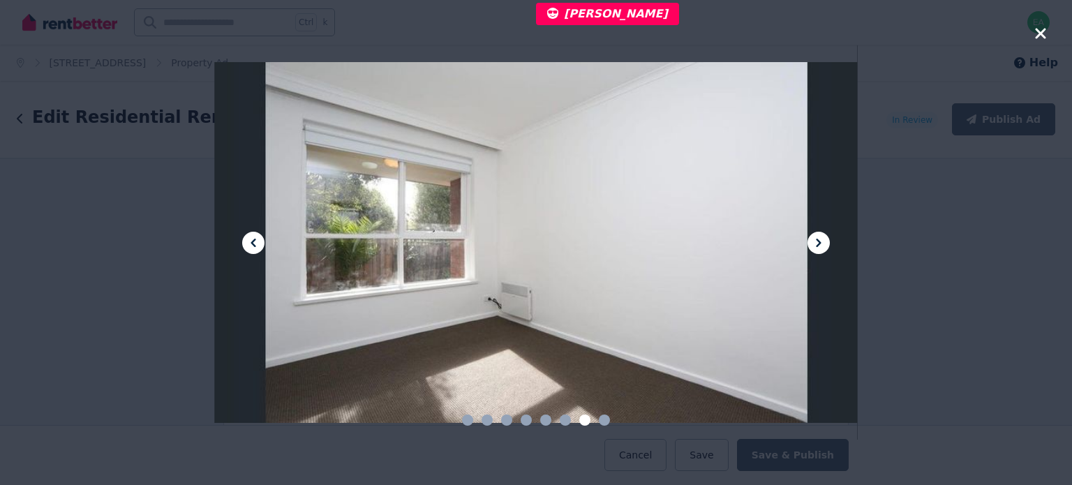
click at [816, 246] on icon at bounding box center [818, 243] width 5 height 8
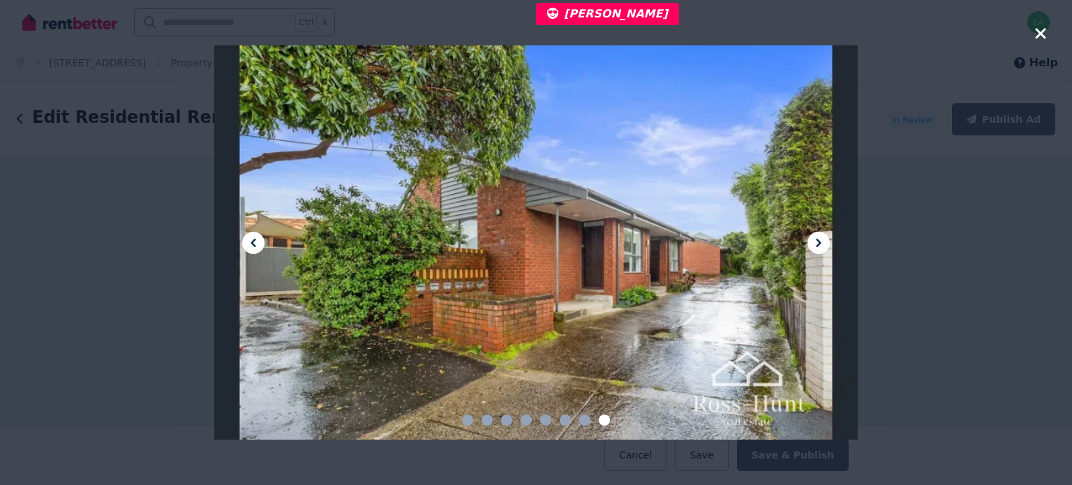
click at [1041, 33] on icon "button" at bounding box center [1040, 33] width 10 height 10
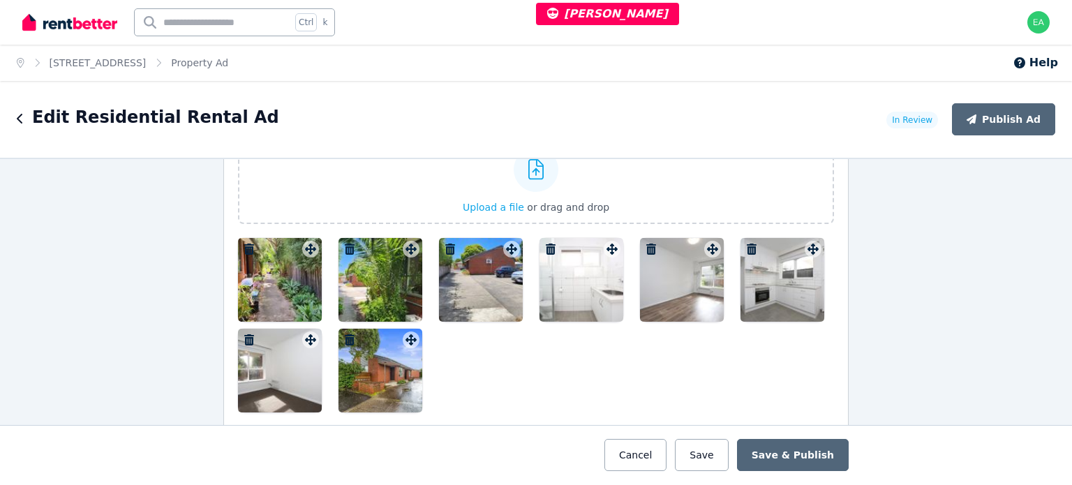
scroll to position [2024, 0]
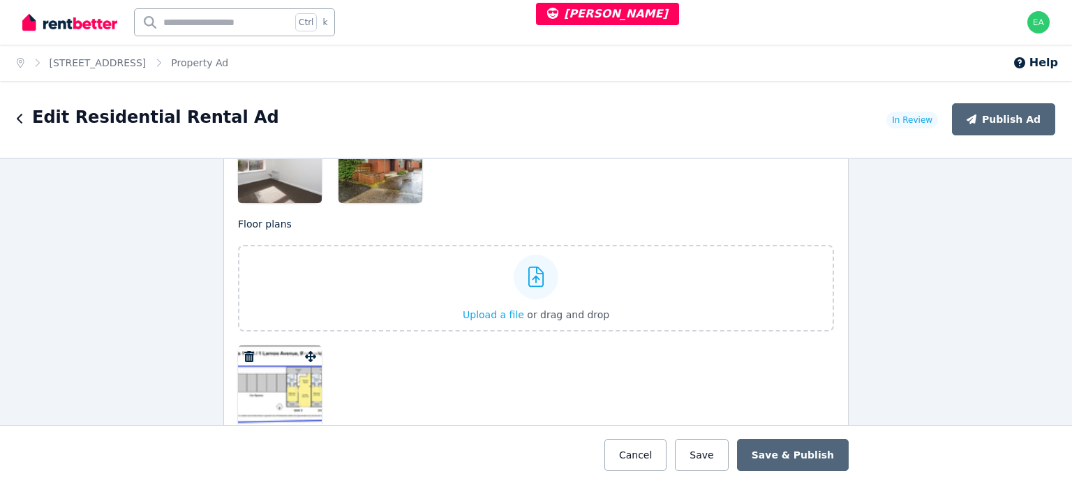
click at [260, 371] on div at bounding box center [280, 388] width 84 height 84
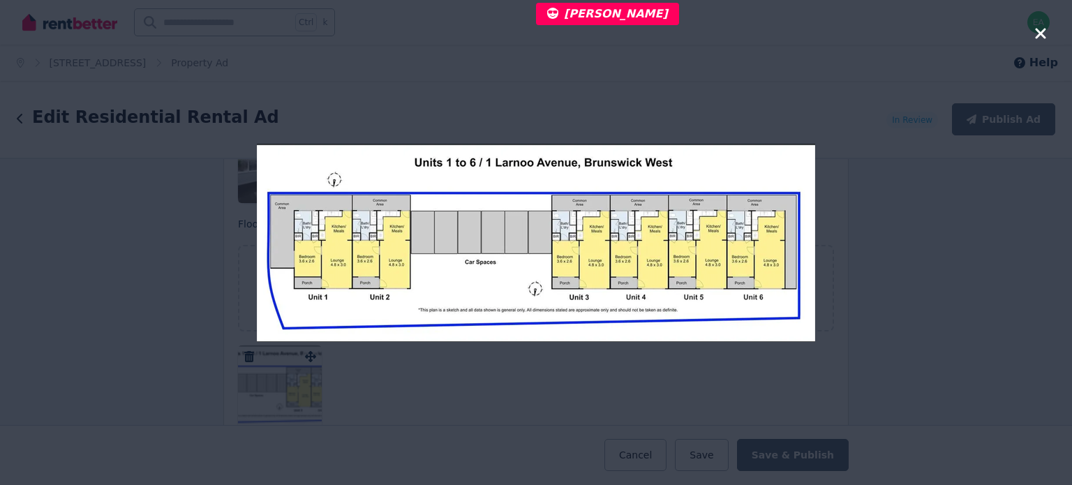
click at [1038, 34] on icon "button" at bounding box center [1040, 33] width 13 height 17
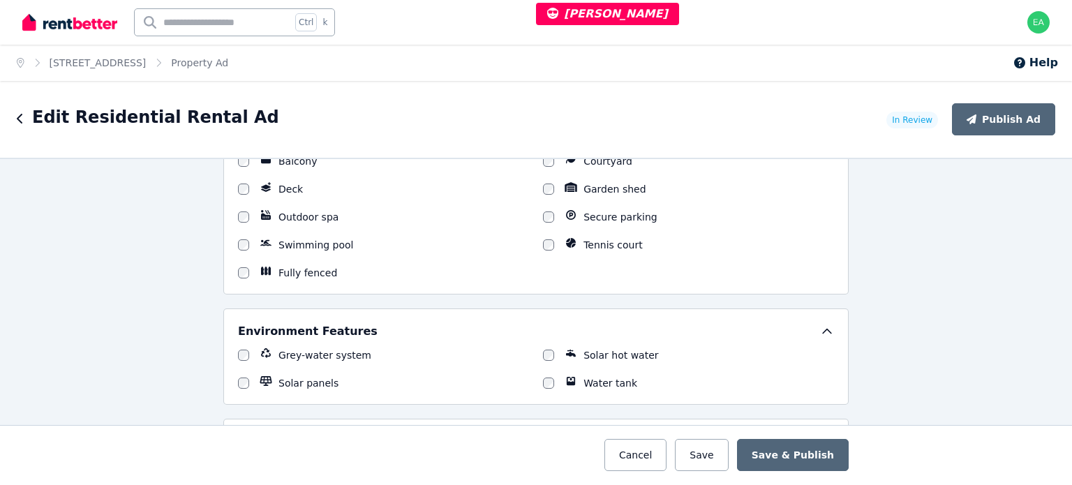
scroll to position [1396, 0]
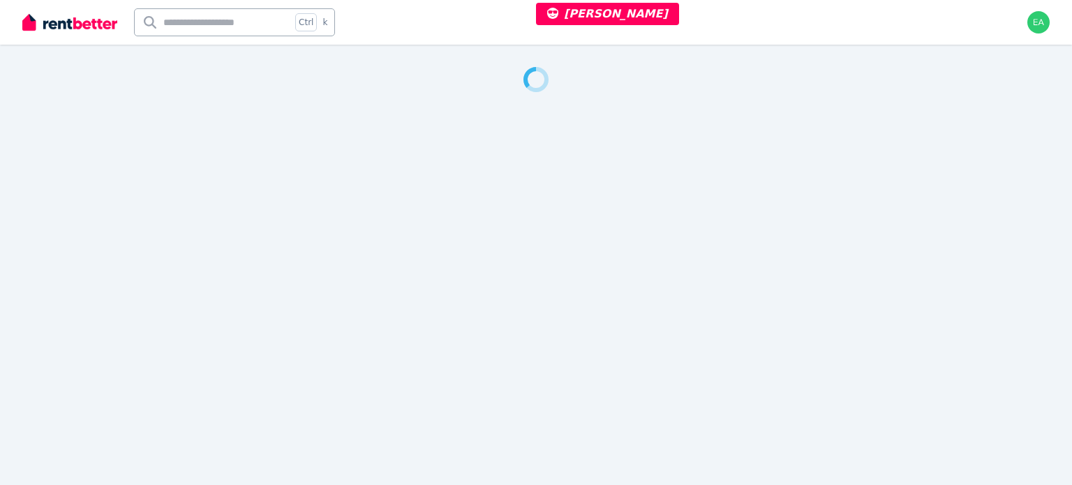
select select "***"
select select "**********"
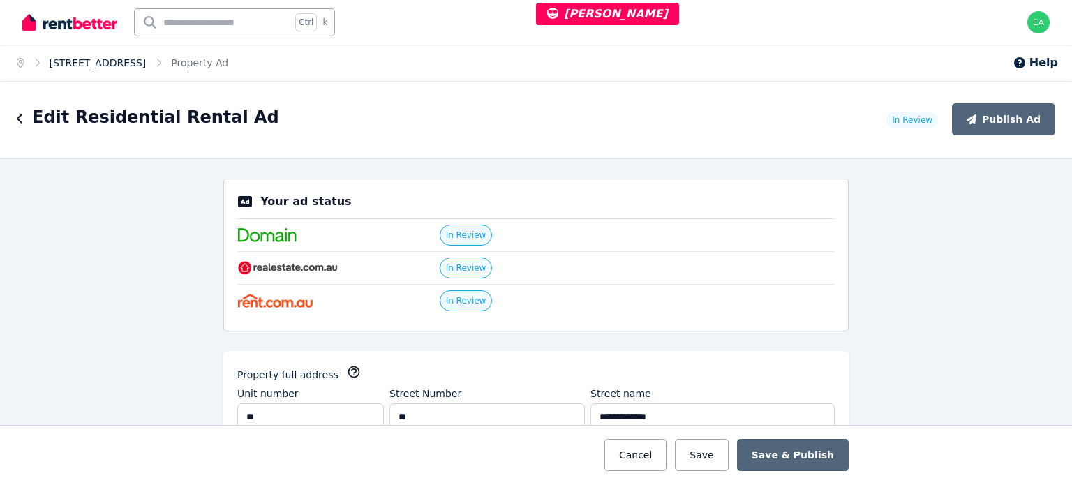
click at [143, 63] on link "[STREET_ADDRESS]" at bounding box center [98, 62] width 97 height 11
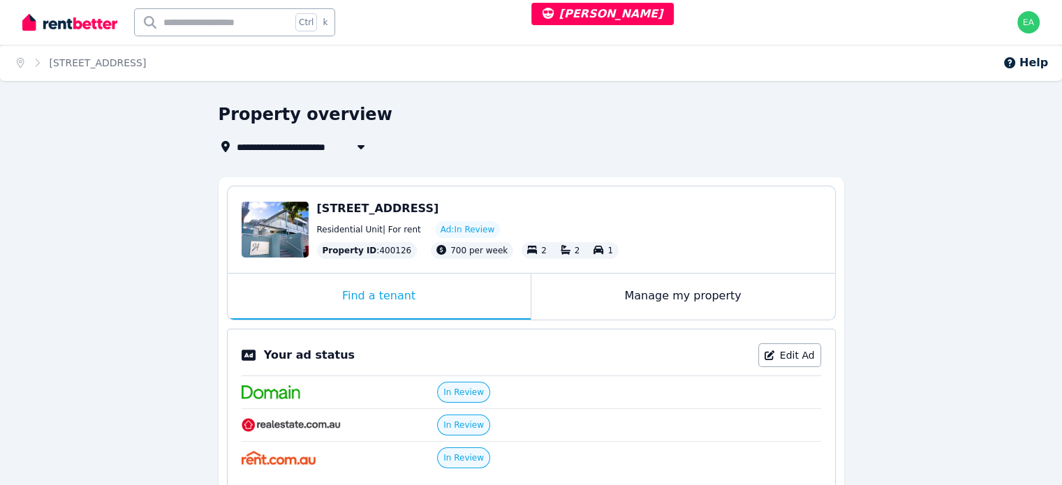
click at [558, 299] on div "Manage my property" at bounding box center [683, 297] width 304 height 46
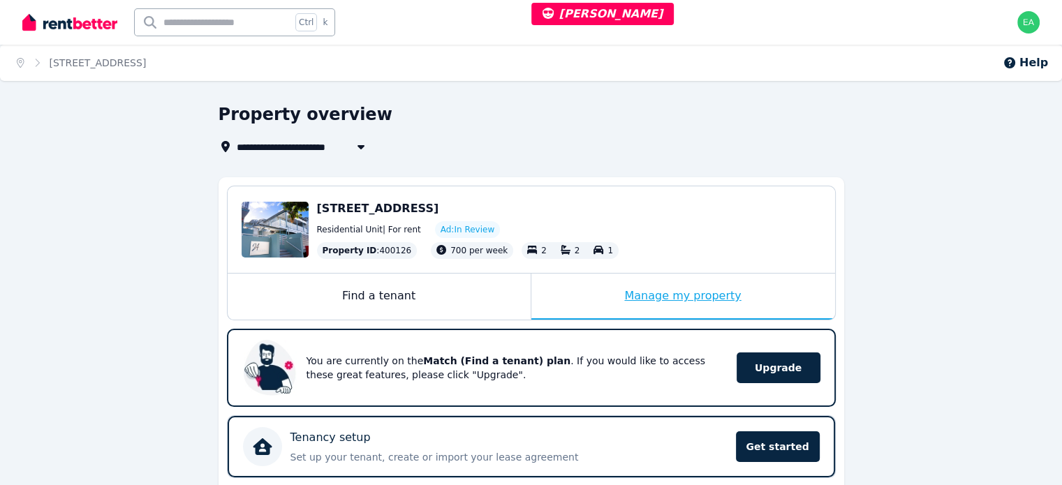
scroll to position [349, 0]
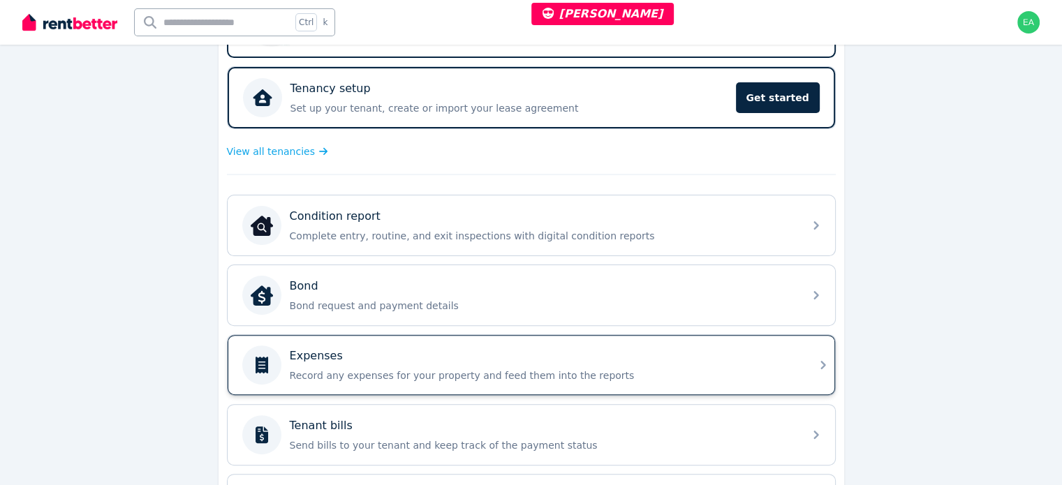
click at [678, 353] on div "Expenses" at bounding box center [542, 356] width 505 height 17
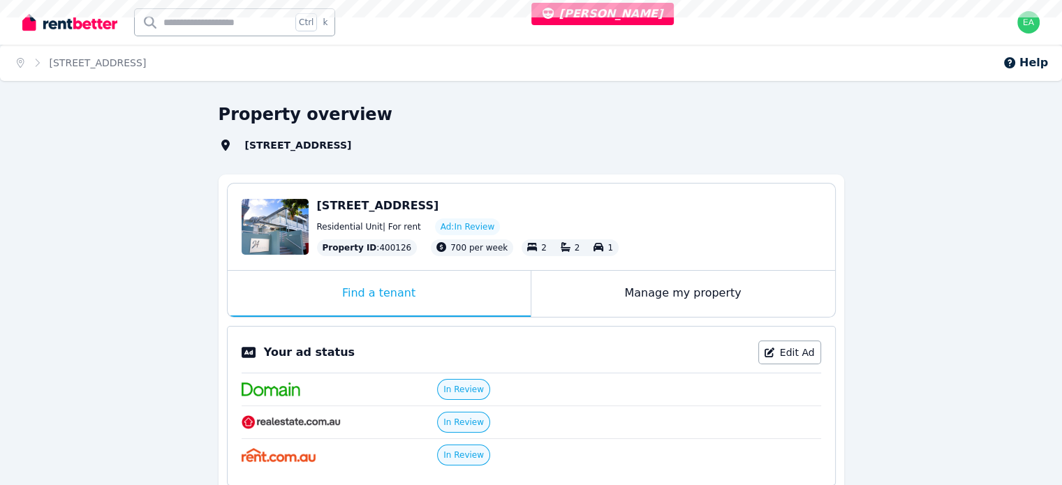
select select "***"
select select "**********"
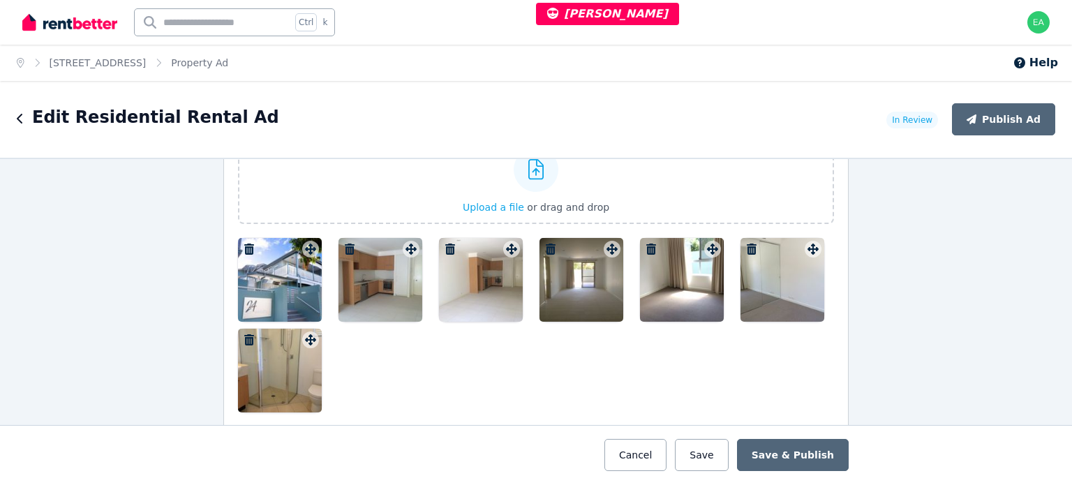
scroll to position [1885, 0]
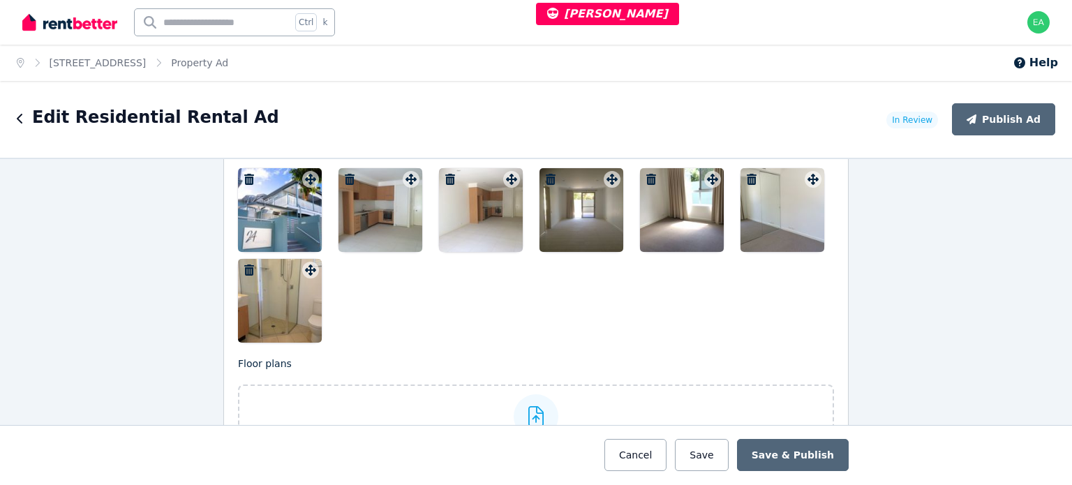
click at [296, 207] on div at bounding box center [280, 210] width 84 height 84
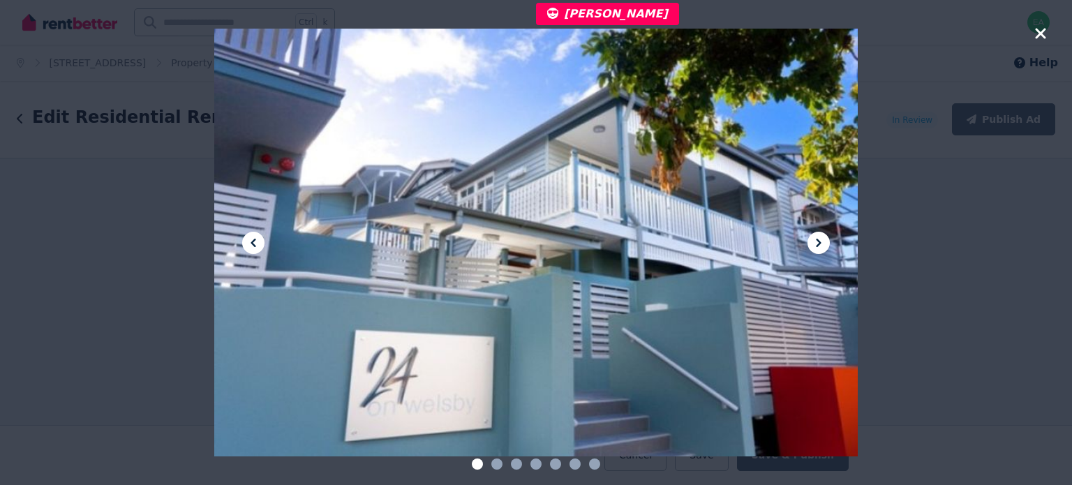
click at [813, 247] on icon at bounding box center [818, 243] width 17 height 17
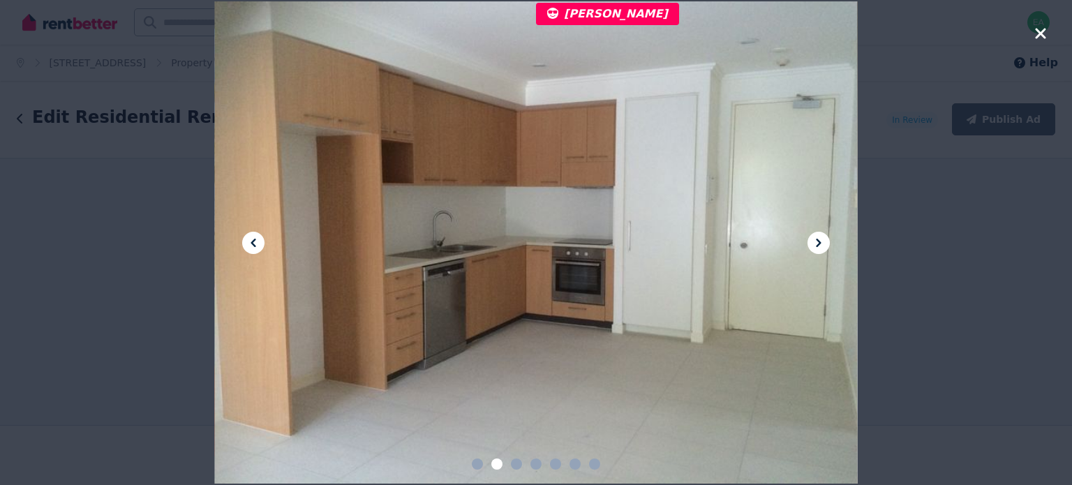
click at [813, 246] on icon at bounding box center [818, 243] width 17 height 17
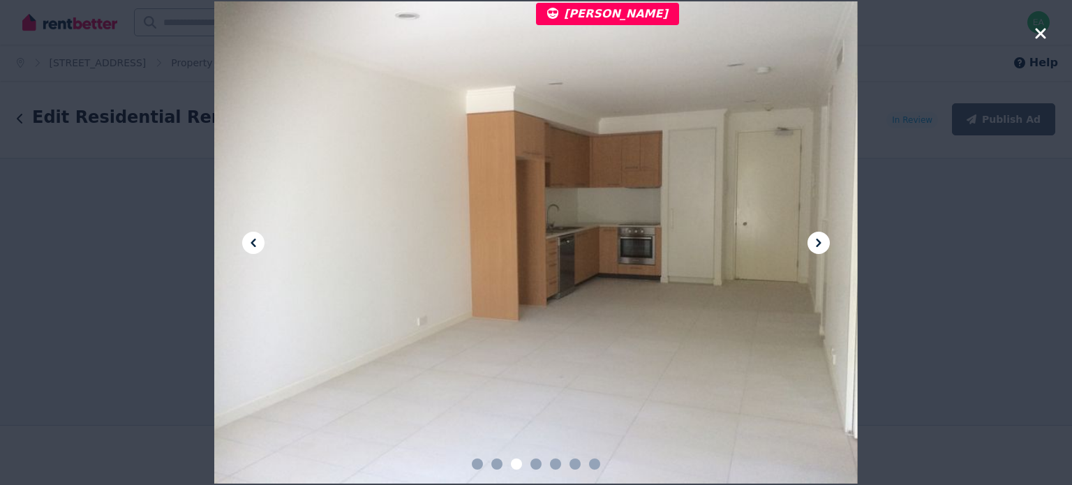
click at [813, 246] on icon at bounding box center [818, 243] width 17 height 17
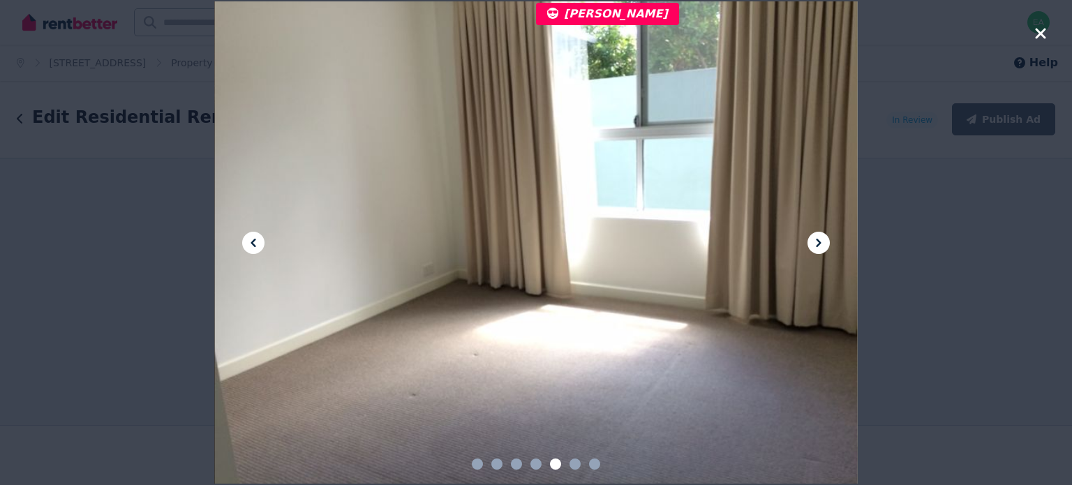
click at [813, 246] on icon at bounding box center [818, 243] width 17 height 17
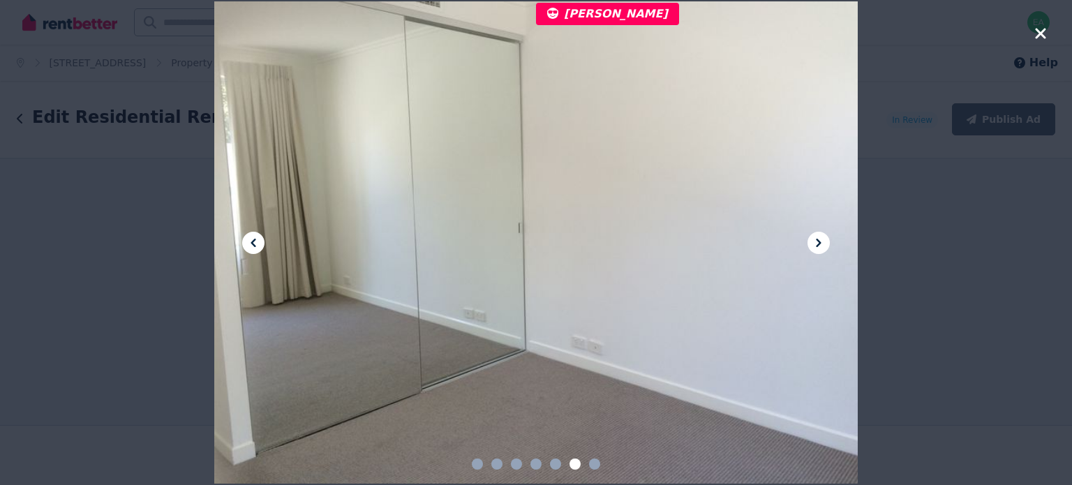
click at [813, 246] on icon at bounding box center [818, 243] width 17 height 17
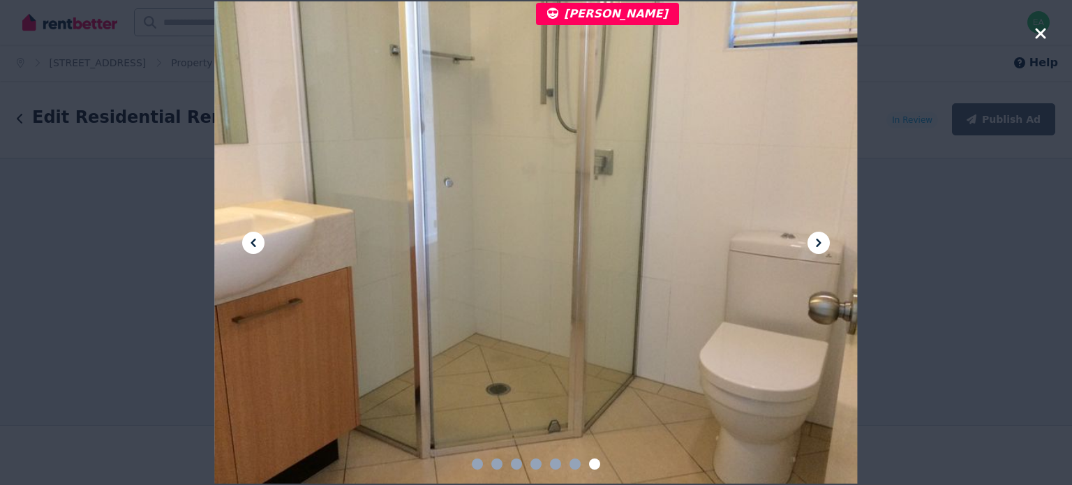
click at [1041, 35] on icon "button" at bounding box center [1040, 33] width 10 height 10
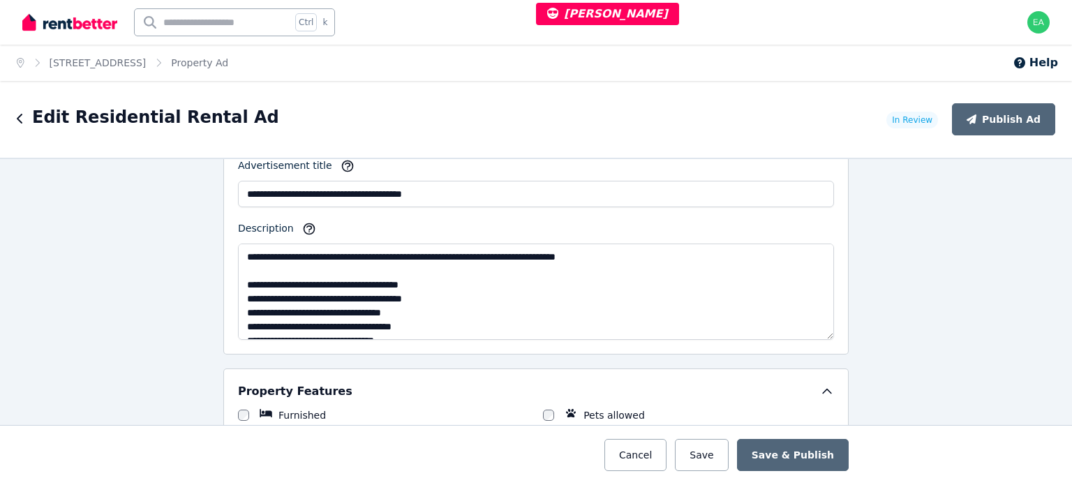
scroll to position [168, 0]
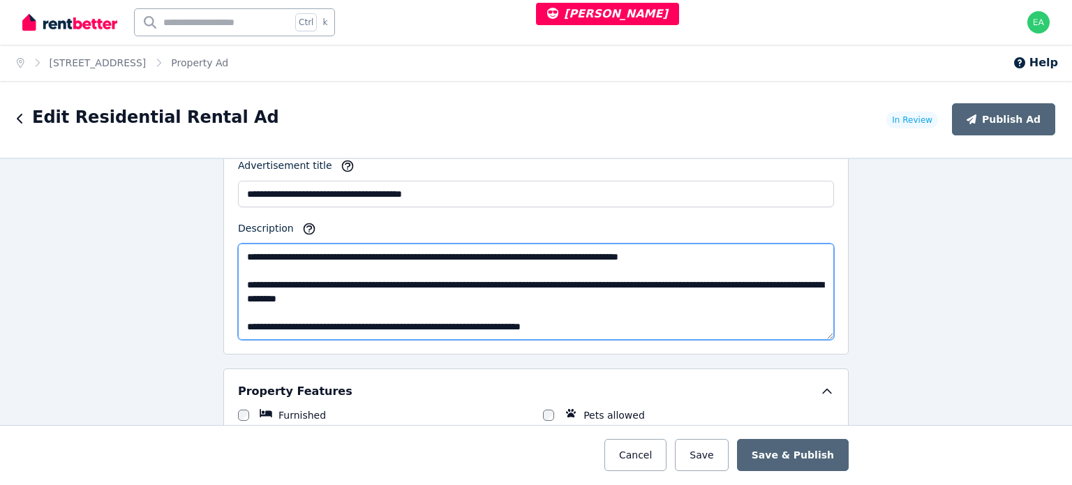
drag, startPoint x: 410, startPoint y: 320, endPoint x: 508, endPoint y: 325, distance: 98.6
click at [508, 325] on textarea "**********" at bounding box center [536, 292] width 596 height 96
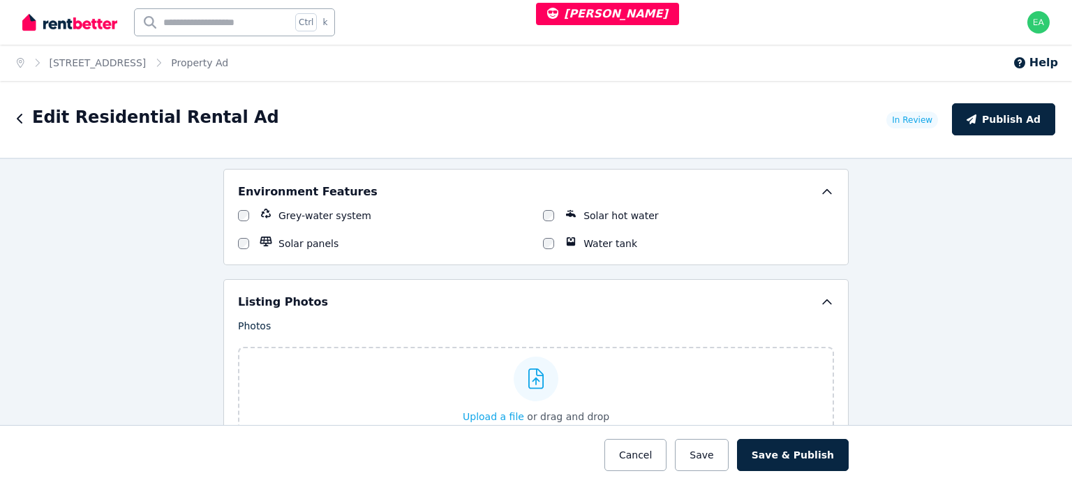
scroll to position [1954, 0]
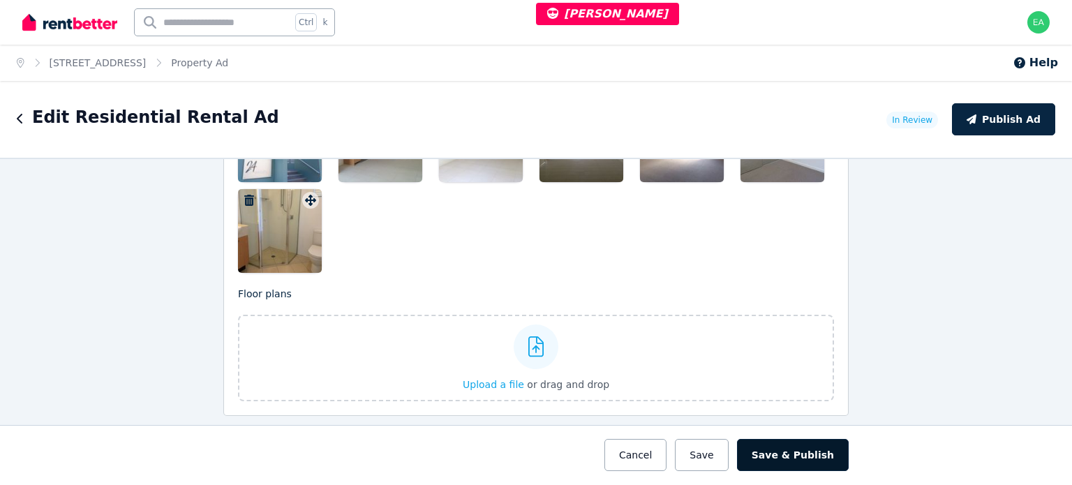
type textarea "**********"
click at [785, 446] on button "Save & Publish" at bounding box center [793, 455] width 112 height 32
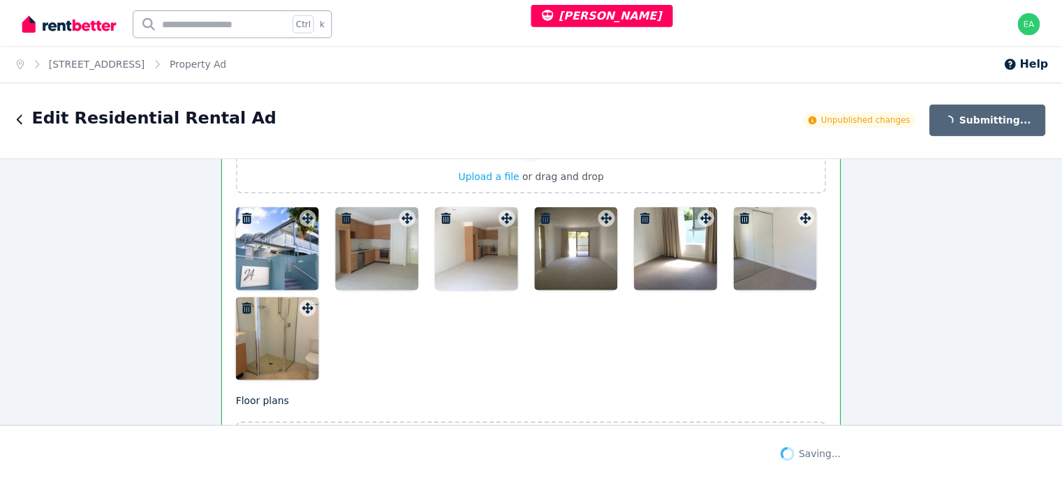
scroll to position [2063, 0]
